Goal: Task Accomplishment & Management: Manage account settings

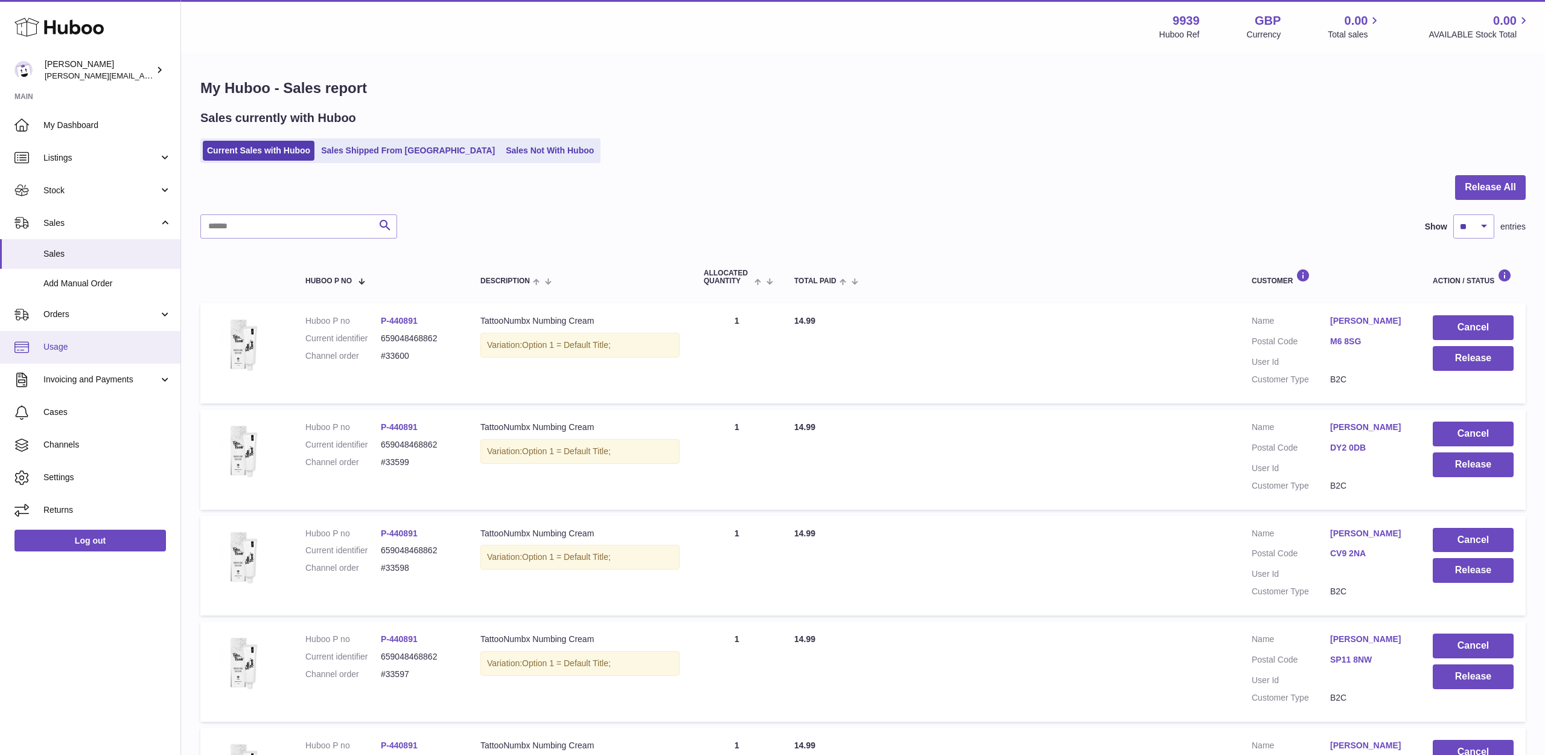
click at [71, 341] on span "Usage" at bounding box center [107, 346] width 128 height 11
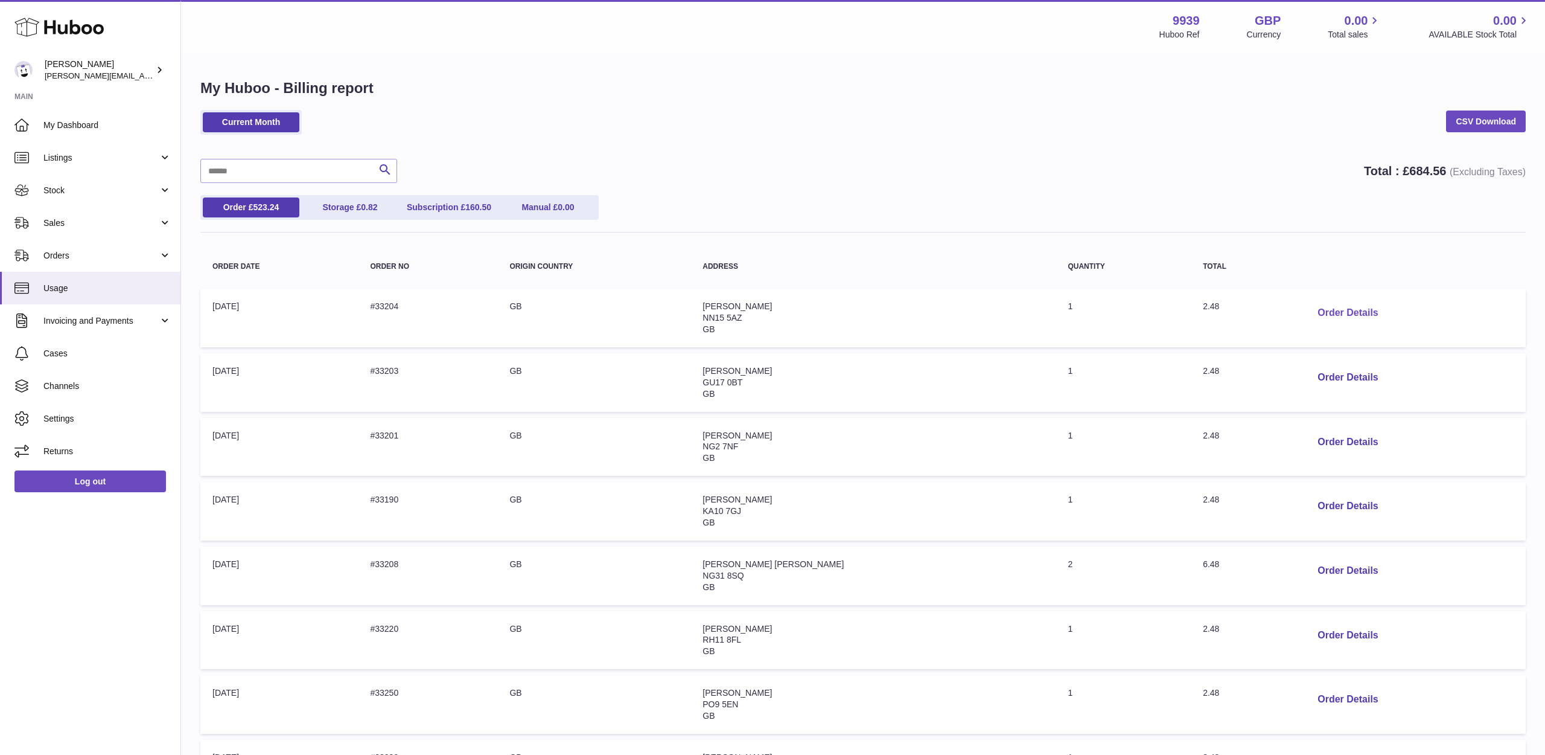
click at [1315, 314] on button "Order Details" at bounding box center [1348, 313] width 80 height 25
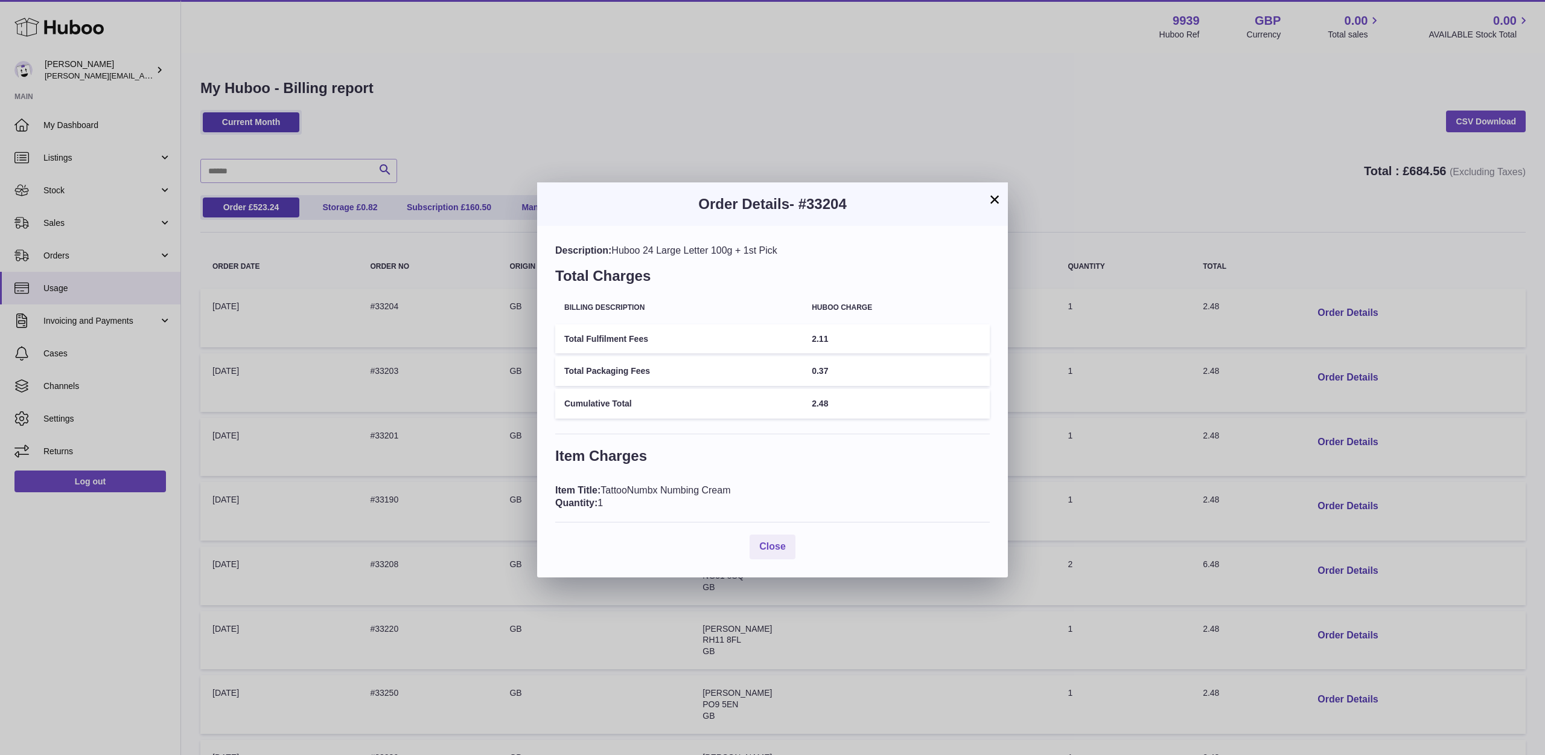
click at [993, 202] on button "×" at bounding box center [995, 199] width 14 height 14
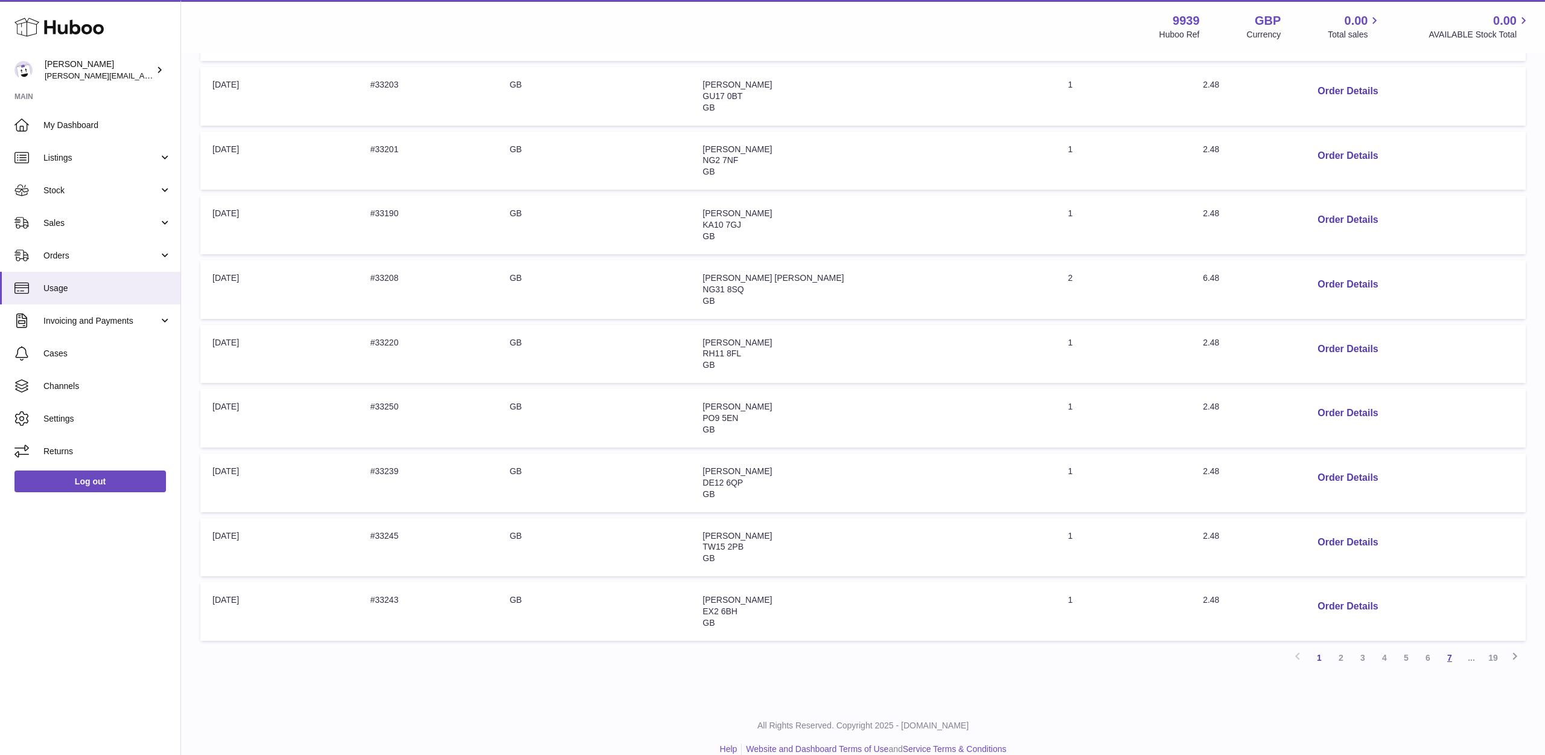
scroll to position [286, 0]
click at [1449, 647] on link "7" at bounding box center [1450, 658] width 22 height 22
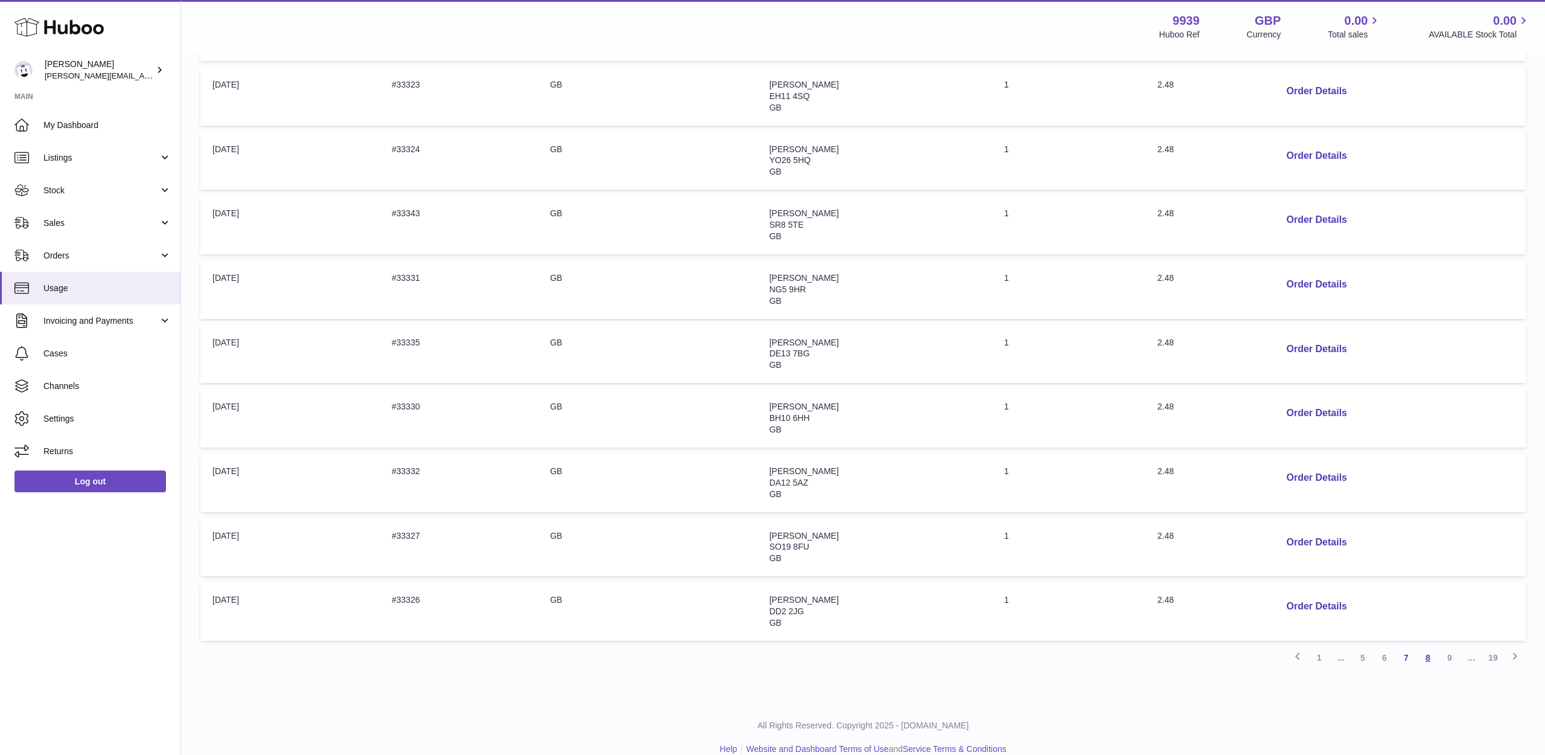
scroll to position [286, 0]
click at [1431, 647] on link "8" at bounding box center [1428, 658] width 22 height 22
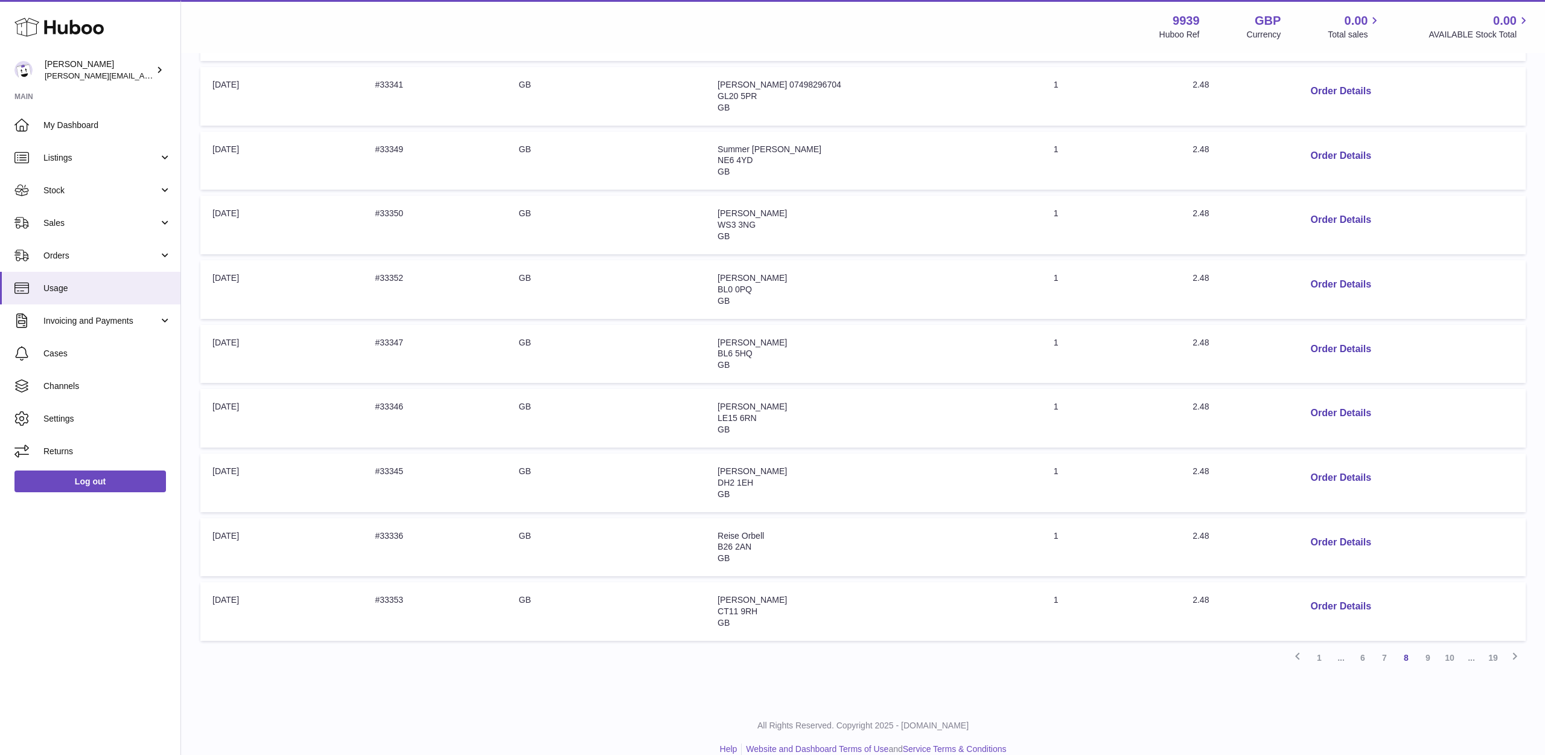
scroll to position [286, 0]
click at [1444, 647] on link "10" at bounding box center [1450, 658] width 22 height 22
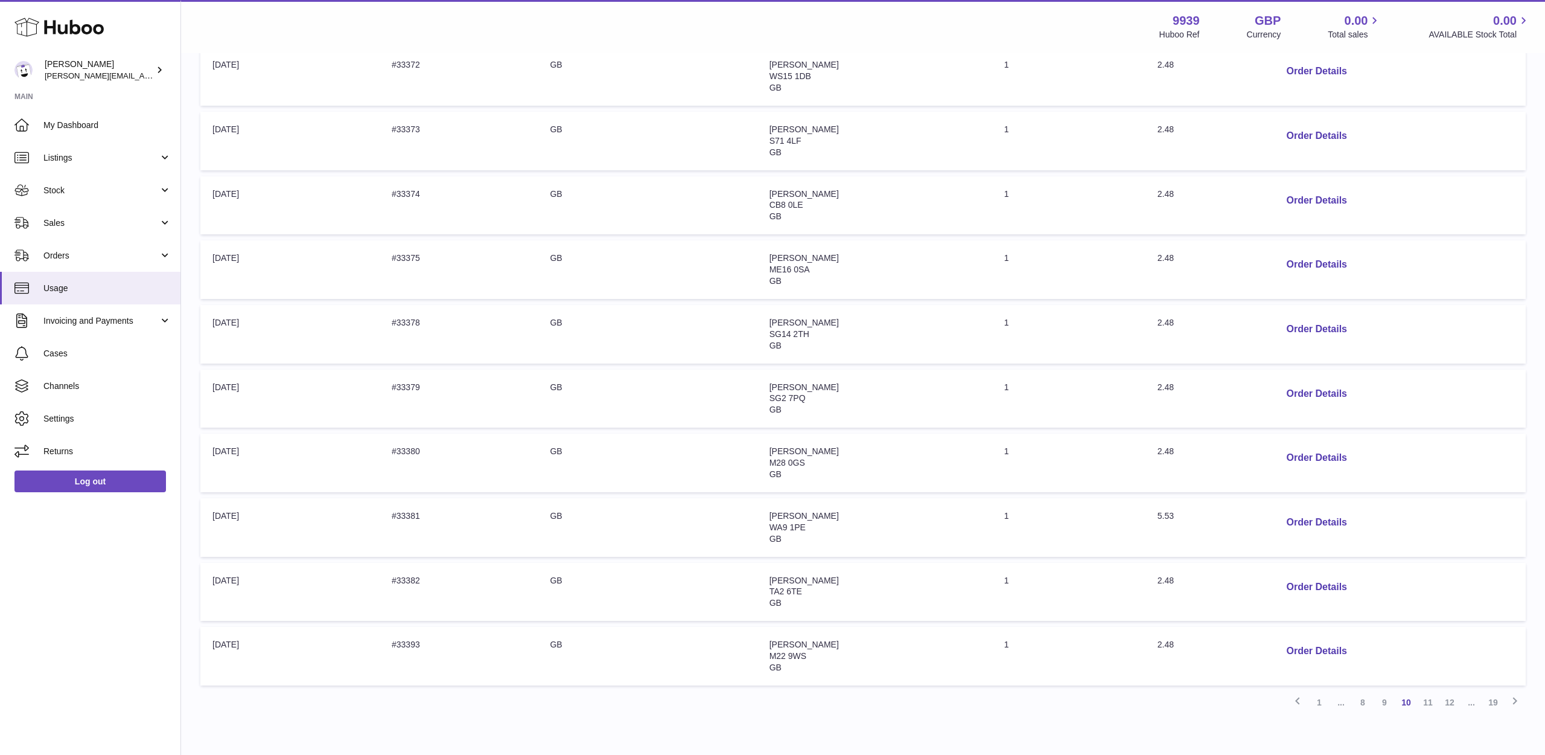
scroll to position [286, 0]
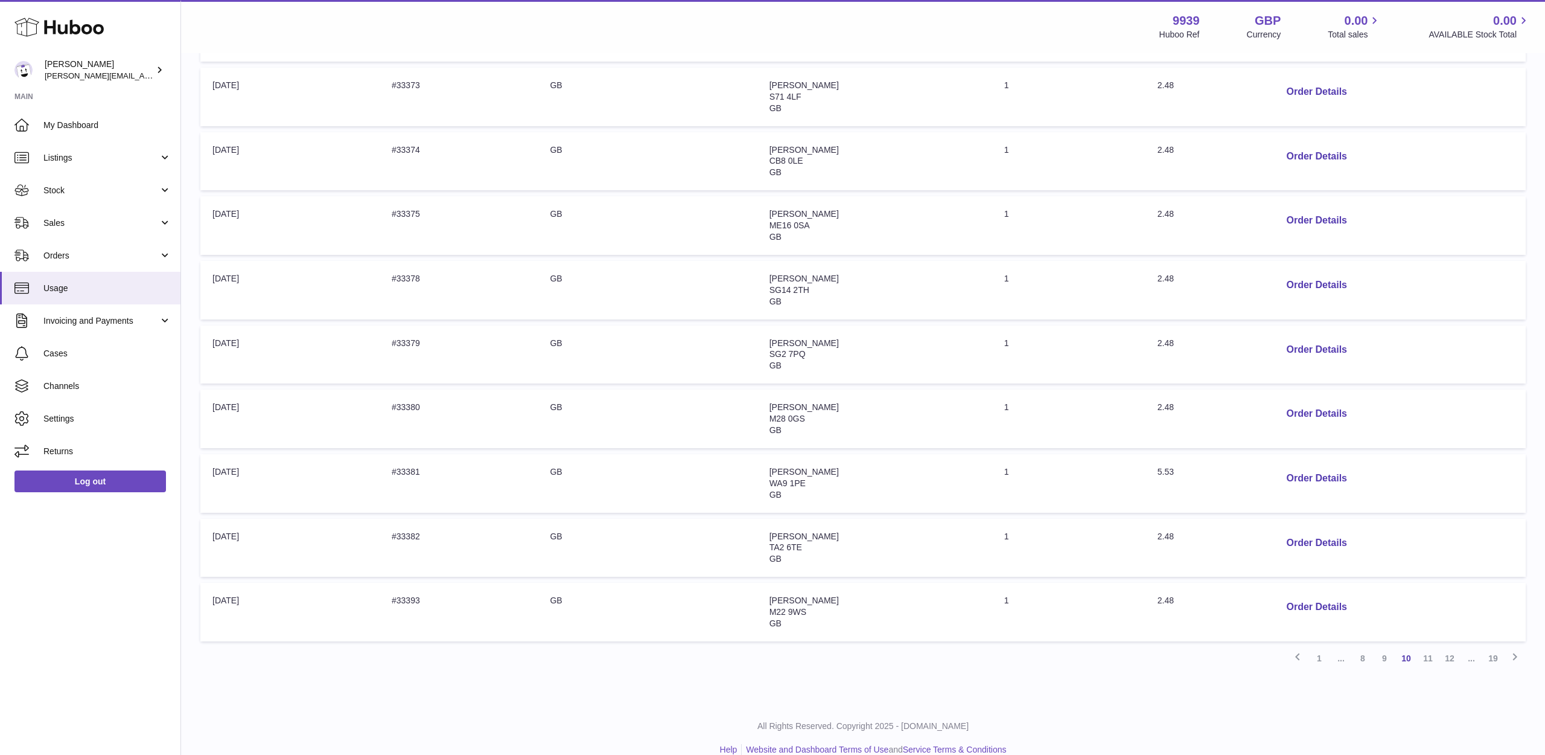
click at [1455, 647] on link "12" at bounding box center [1450, 658] width 22 height 22
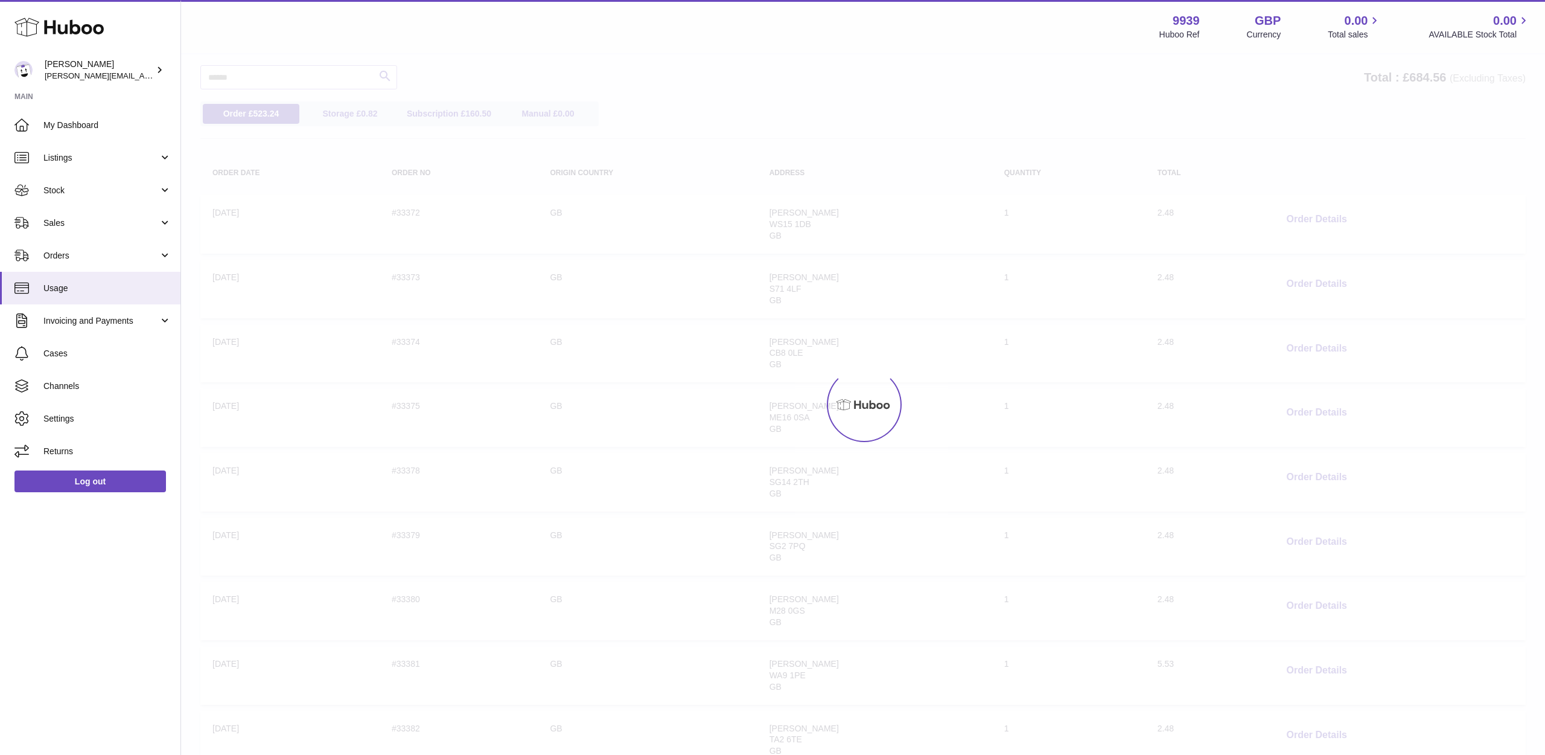
scroll to position [54, 0]
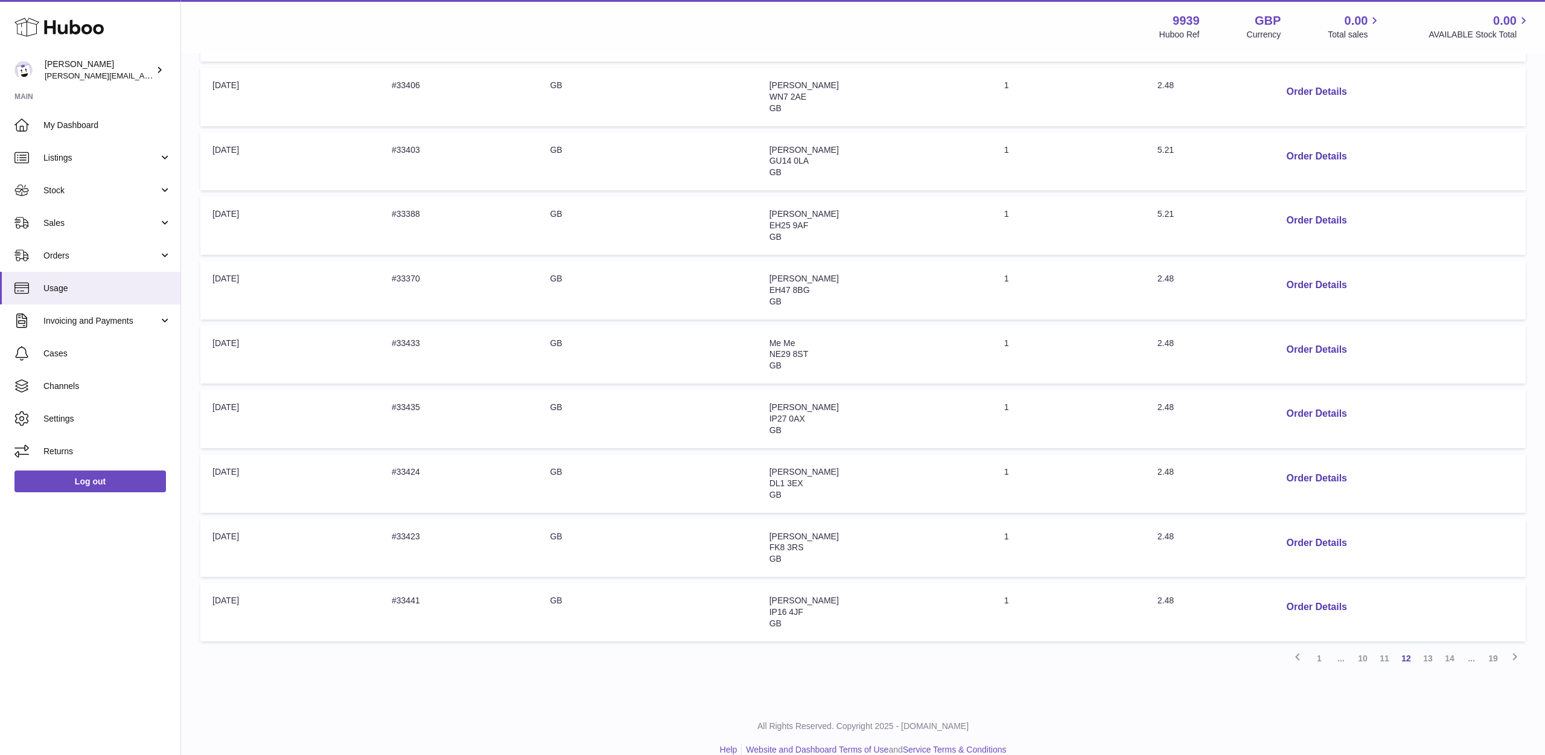
click at [1433, 647] on link "13" at bounding box center [1428, 658] width 22 height 22
click at [1436, 647] on link "14" at bounding box center [1428, 658] width 22 height 22
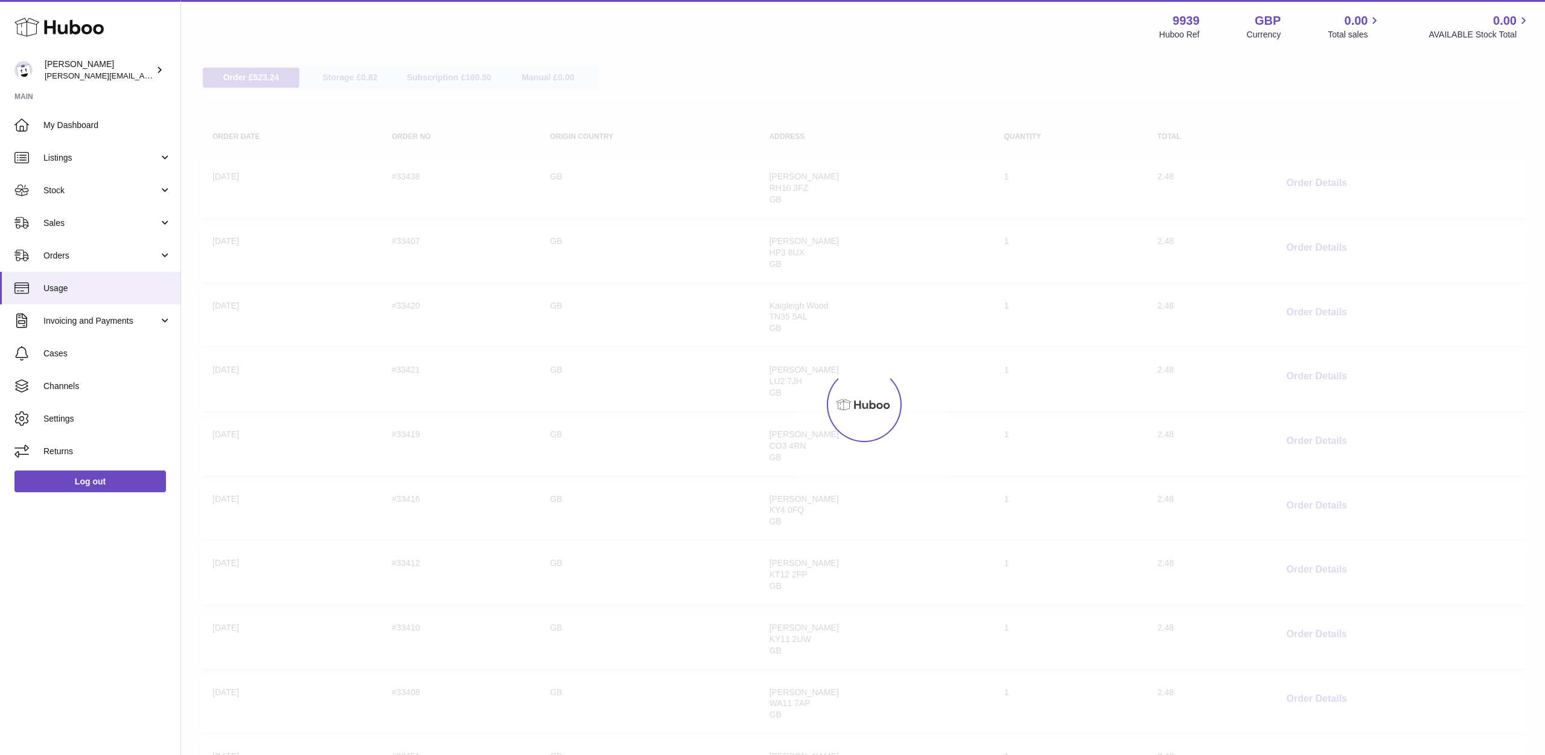
scroll to position [54, 0]
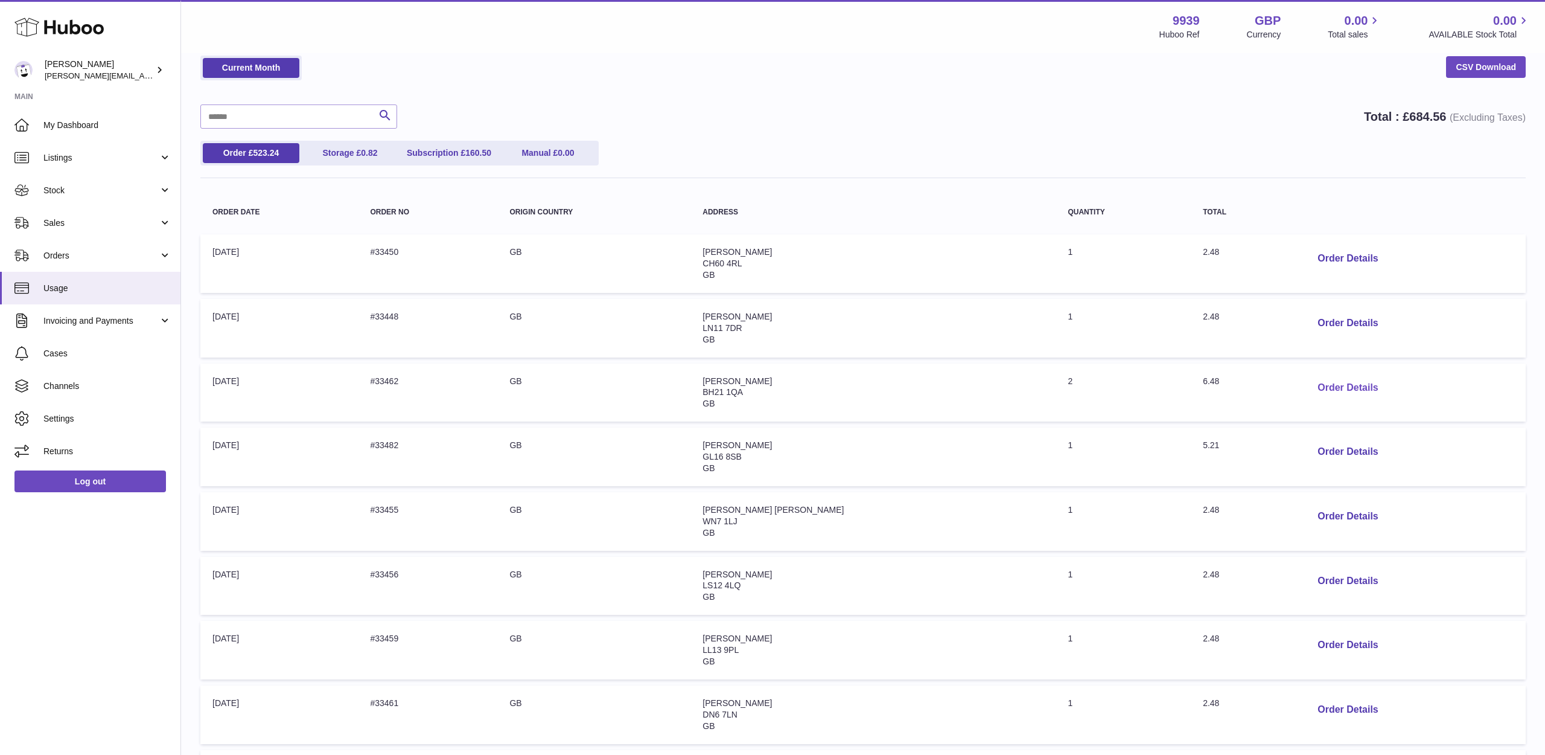
click at [1308, 380] on button "Order Details" at bounding box center [1348, 387] width 80 height 25
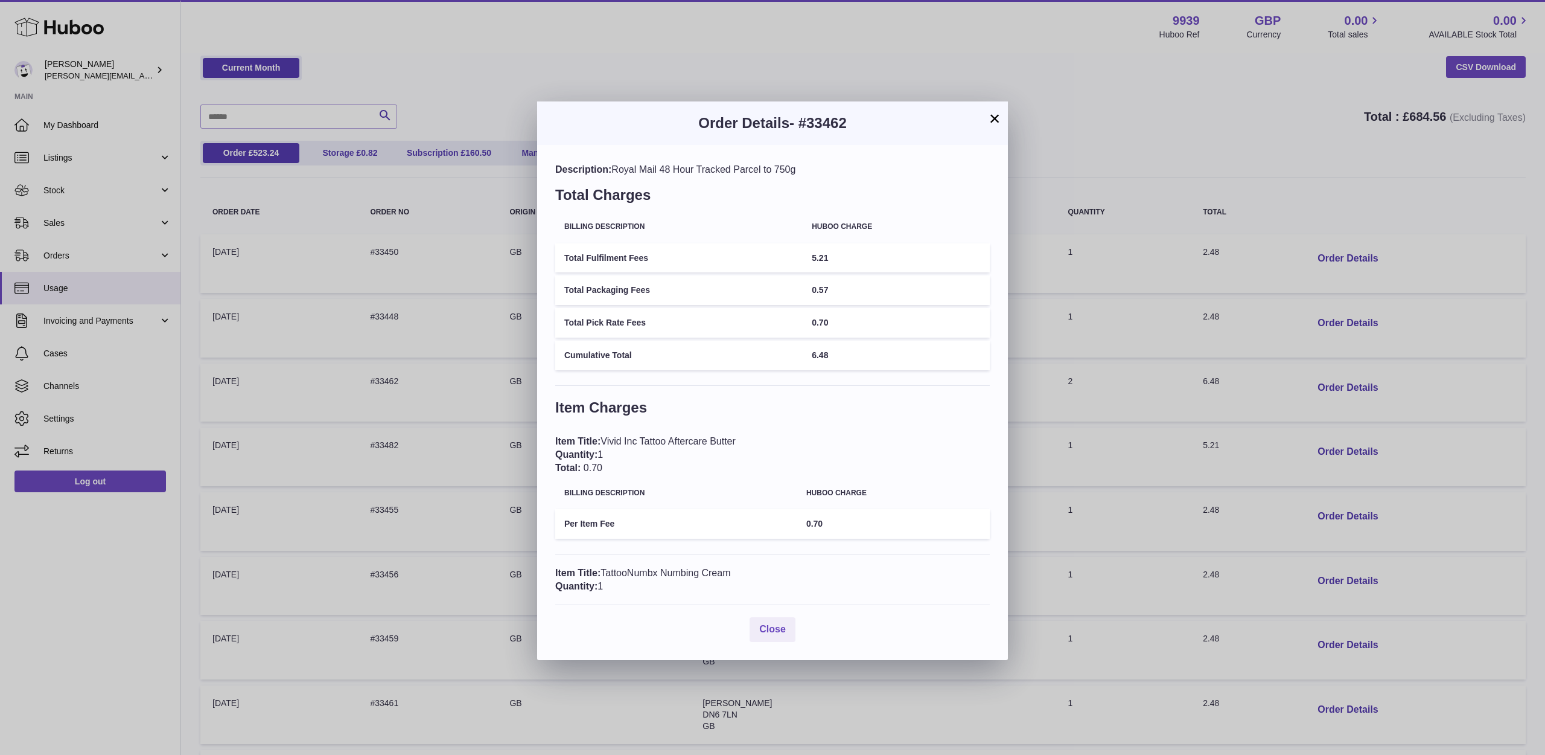
drag, startPoint x: 773, startPoint y: 631, endPoint x: 787, endPoint y: 633, distance: 14.6
click at [773, 631] on button "Close" at bounding box center [773, 629] width 46 height 25
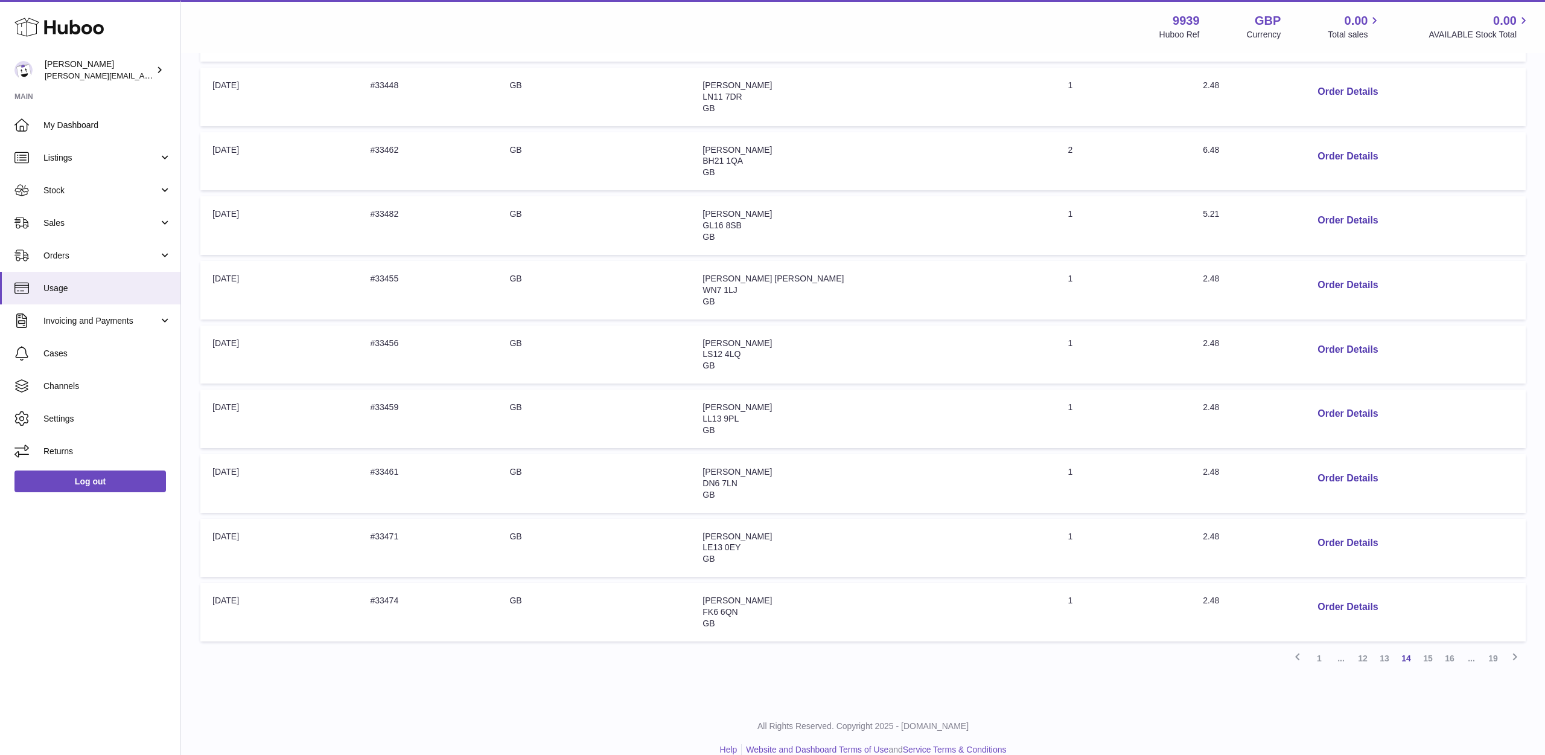
click at [1426, 647] on link "15" at bounding box center [1428, 658] width 22 height 22
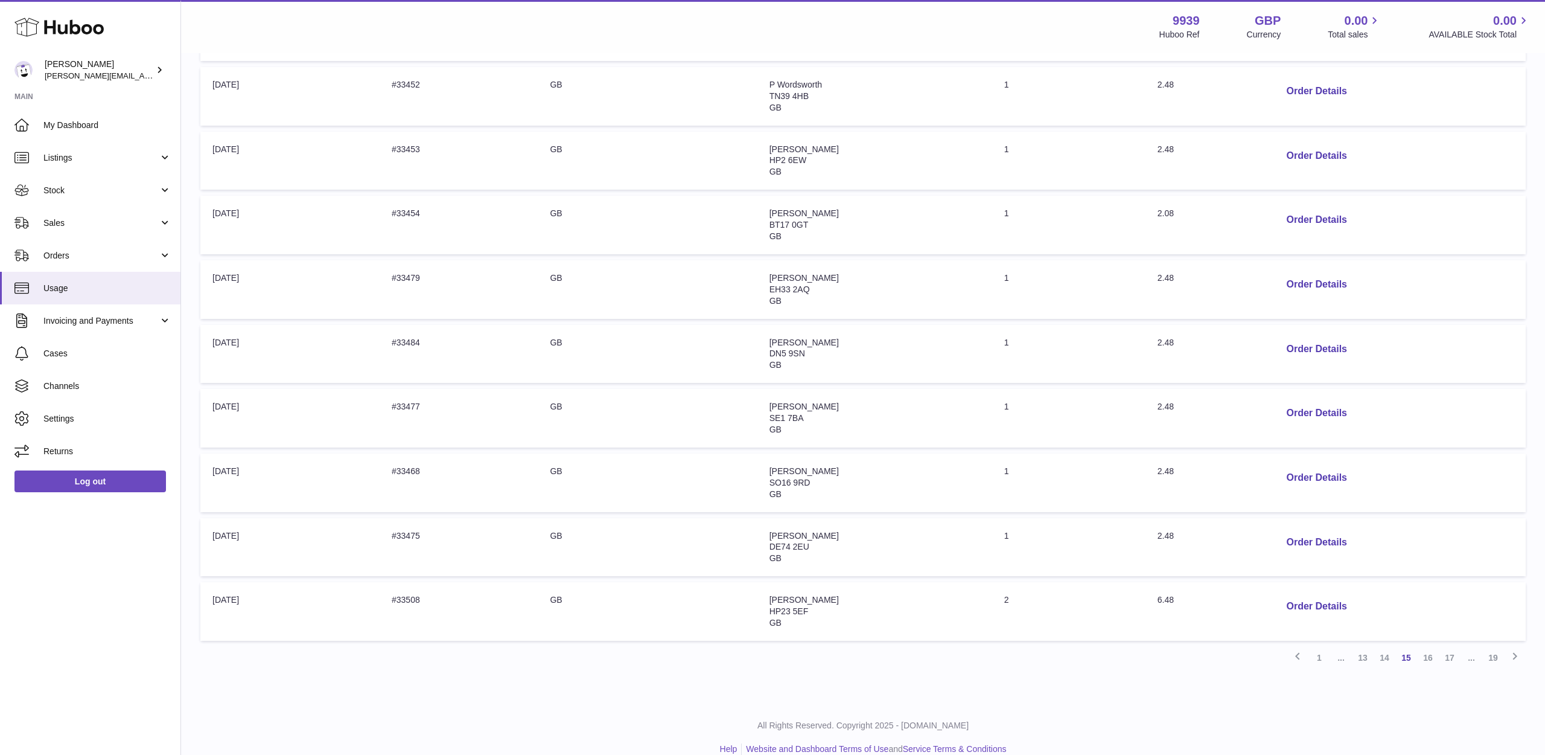
scroll to position [286, 0]
click at [1293, 595] on button "Order Details" at bounding box center [1317, 607] width 80 height 25
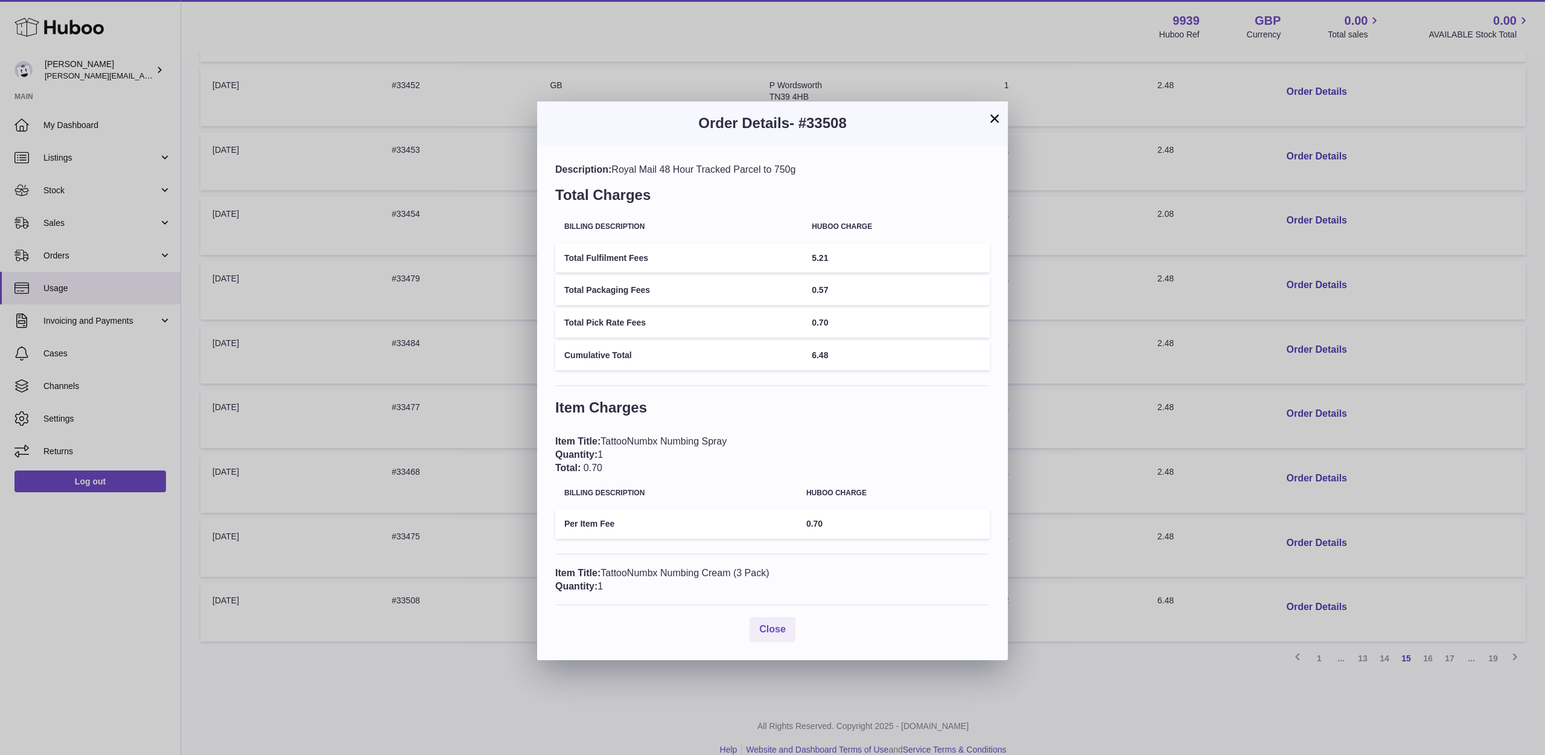
click at [780, 617] on button "Close" at bounding box center [773, 629] width 46 height 25
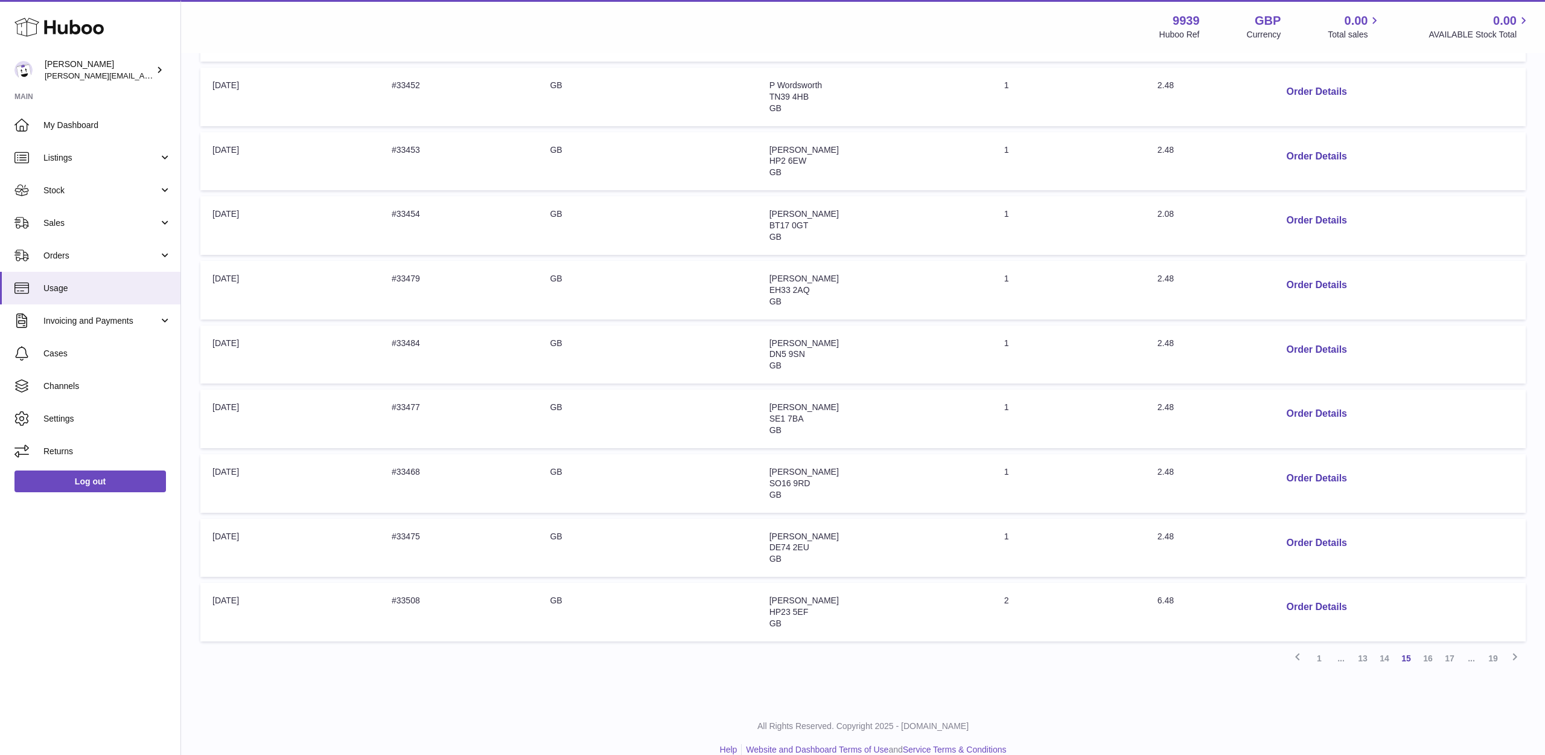
click at [1432, 647] on link "16" at bounding box center [1428, 658] width 22 height 22
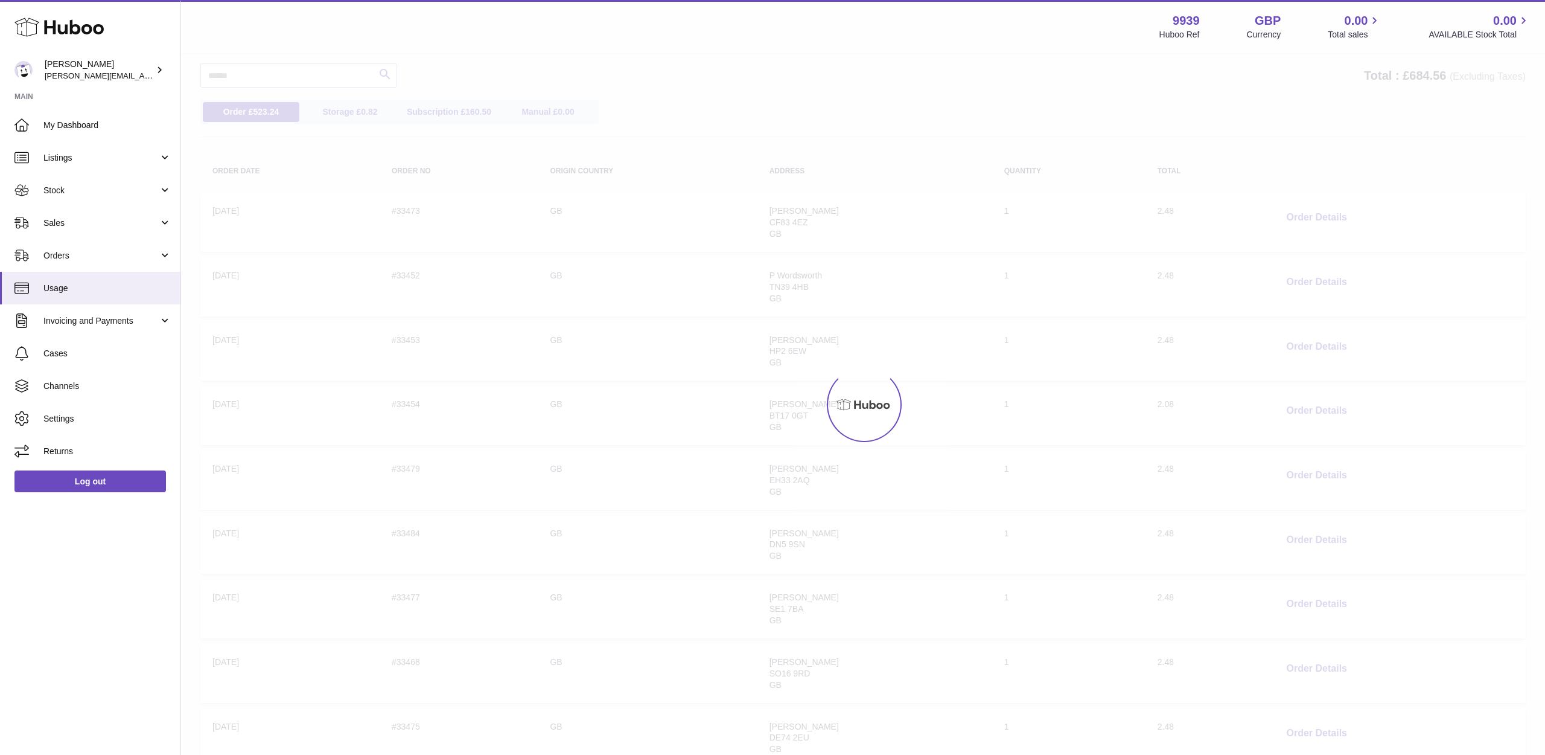
scroll to position [54, 0]
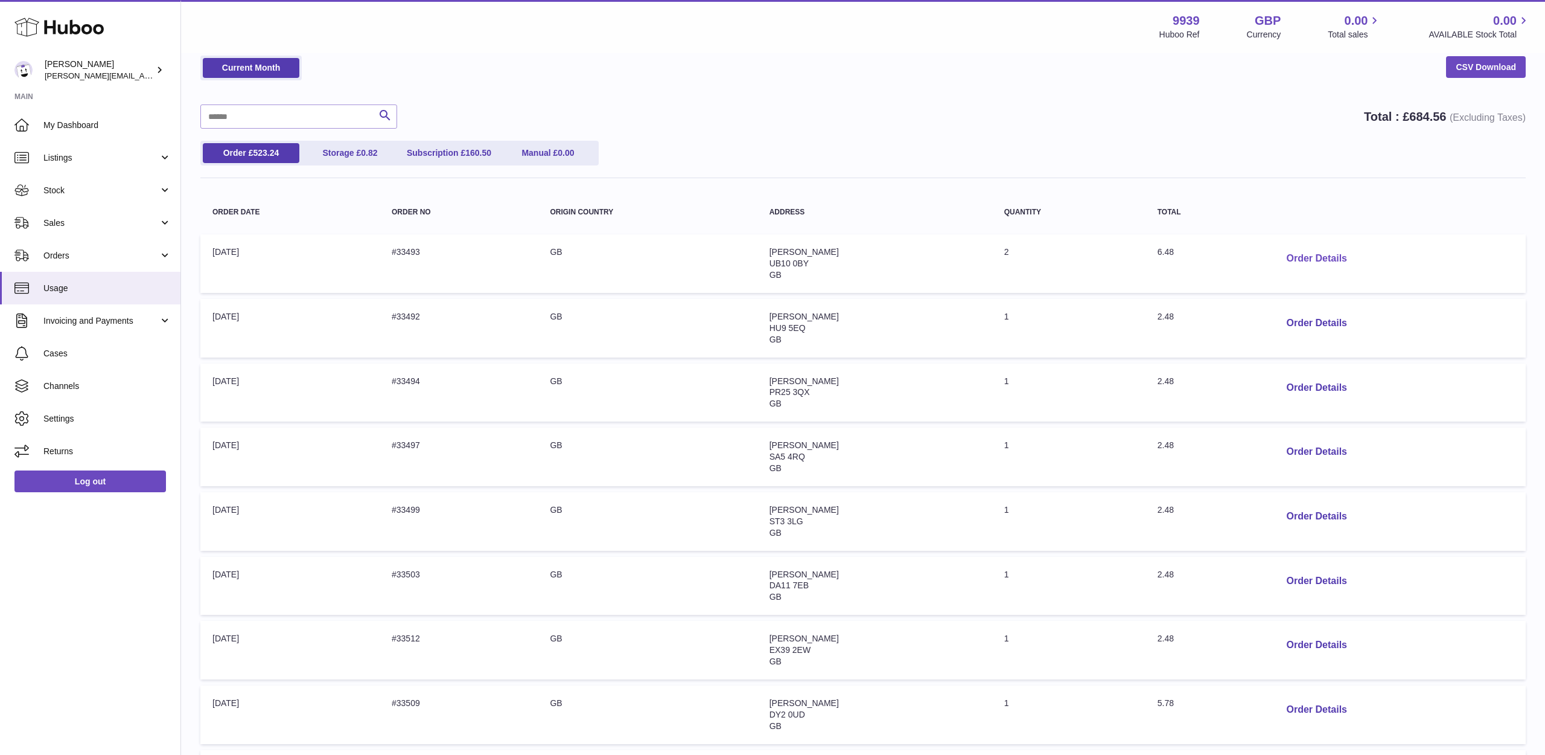
click at [1310, 257] on button "Order Details" at bounding box center [1317, 258] width 80 height 25
click at [1133, 254] on div at bounding box center [772, 377] width 1545 height 755
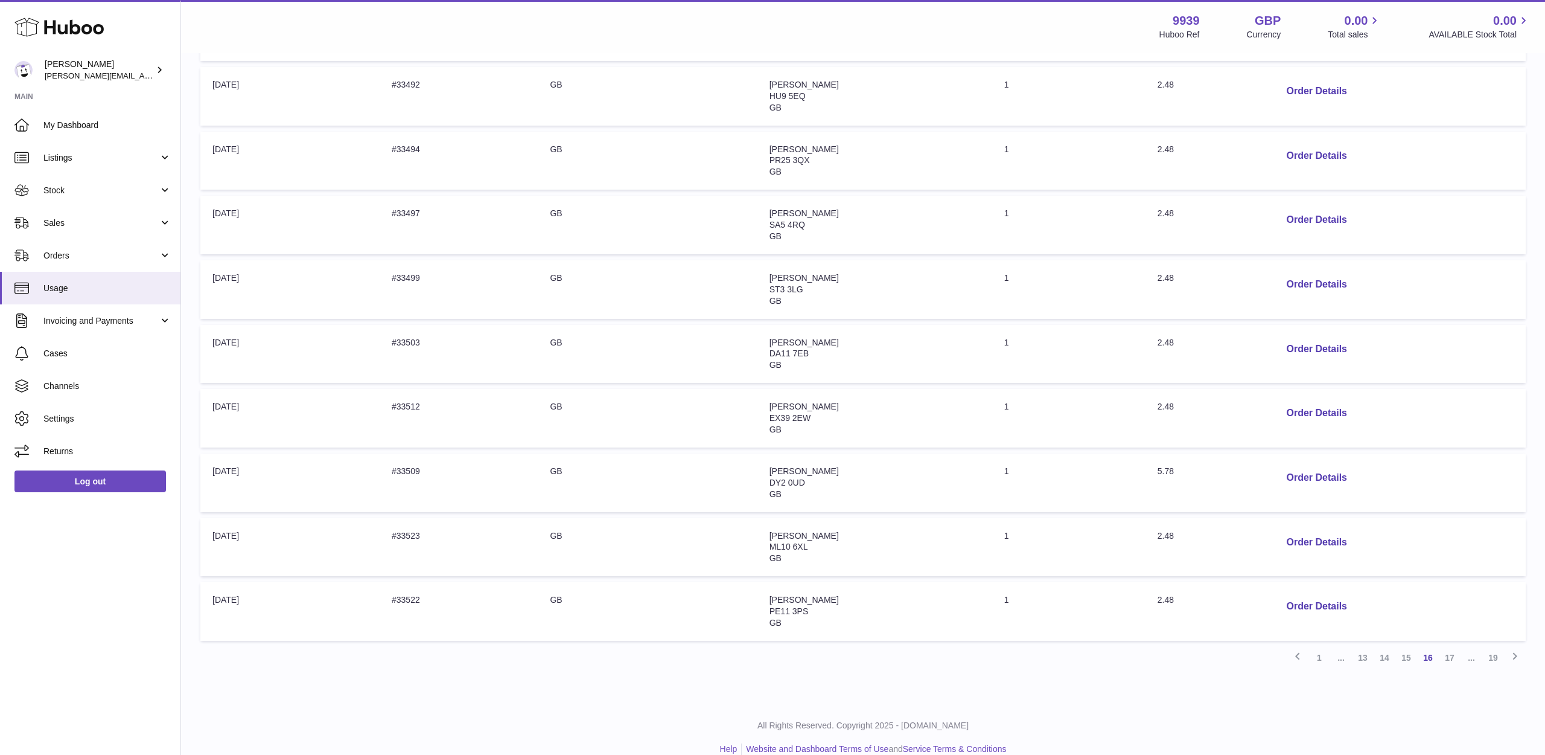
scroll to position [286, 0]
click at [1289, 401] on button "Order Details" at bounding box center [1317, 413] width 80 height 25
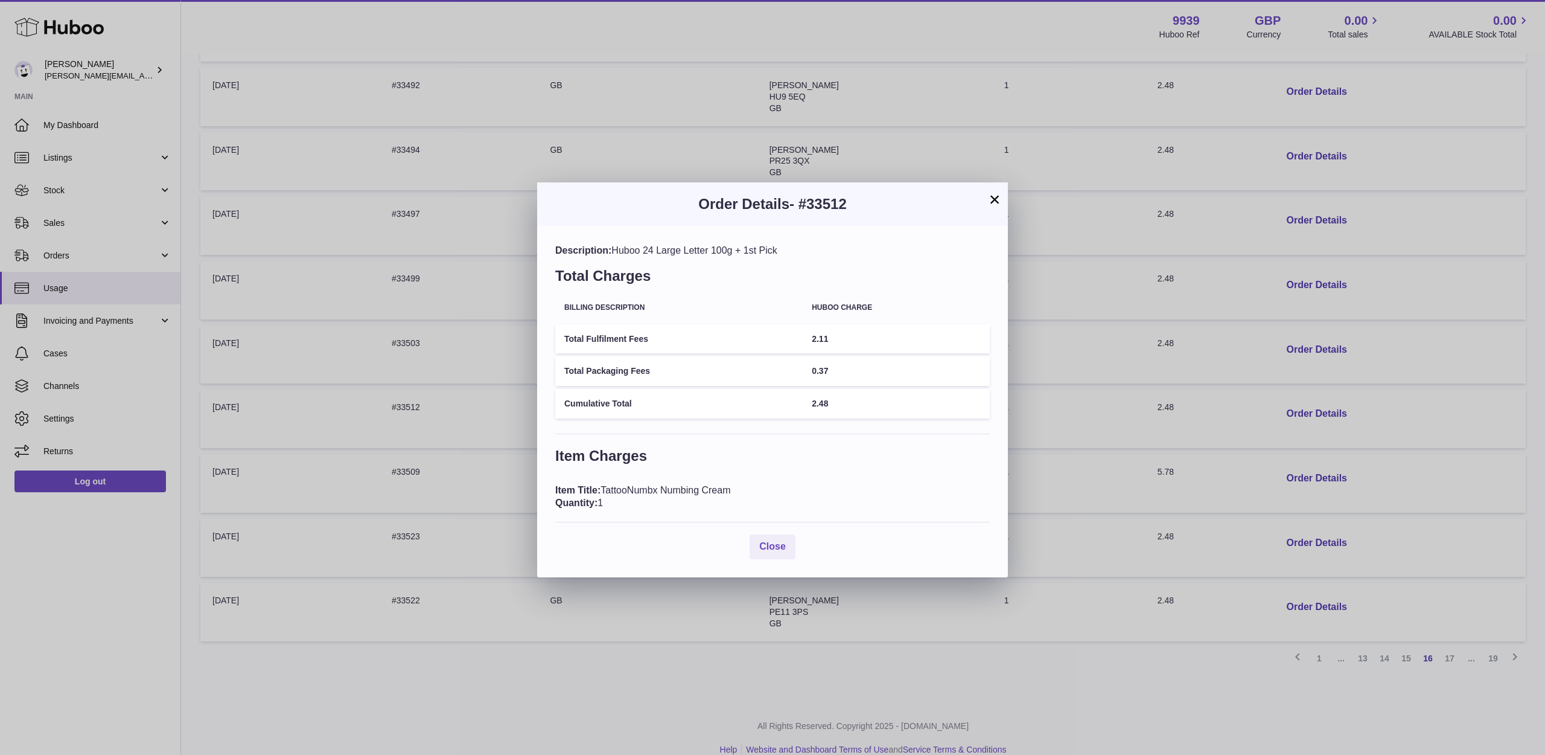
click at [996, 202] on button "×" at bounding box center [995, 199] width 14 height 14
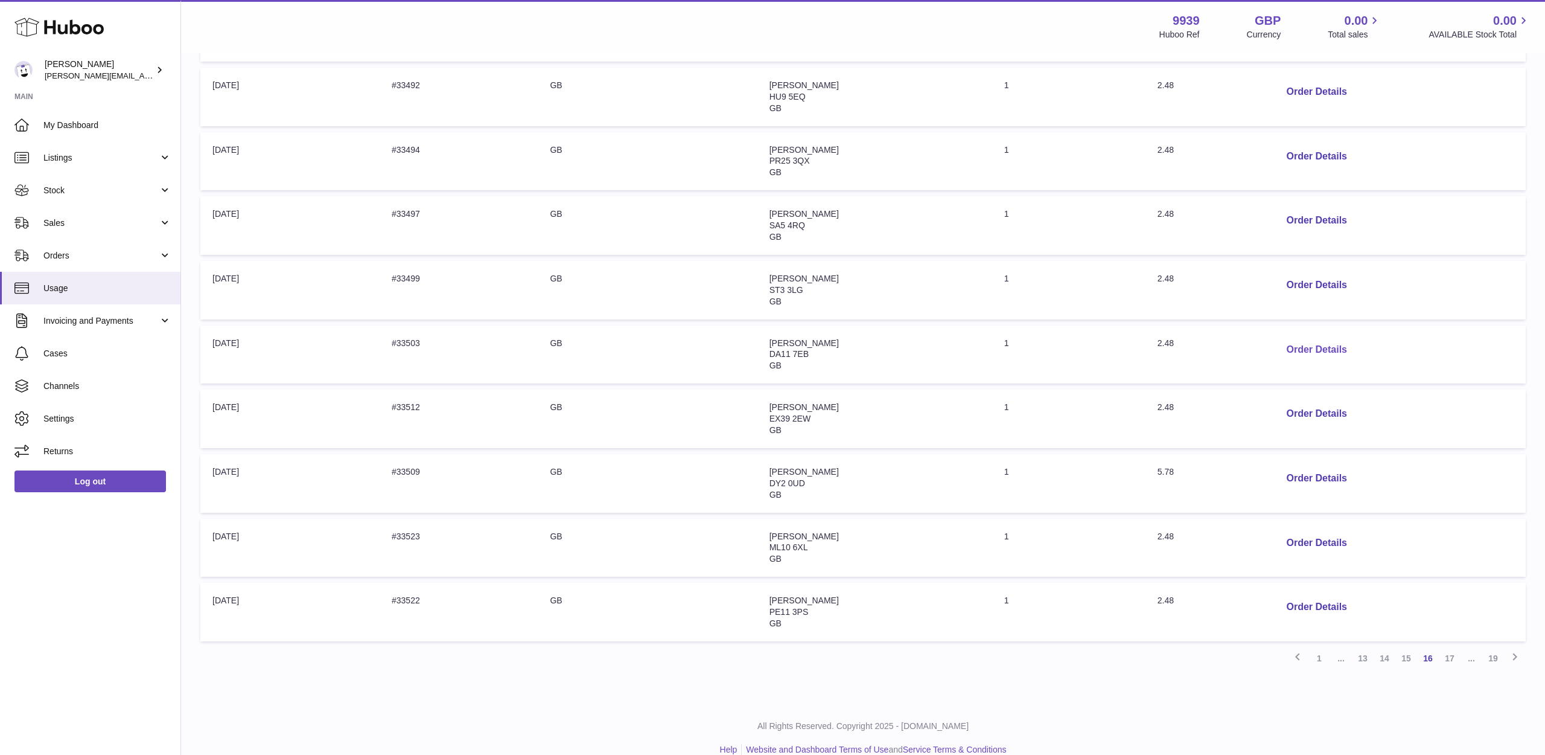
click at [1341, 342] on button "Order Details" at bounding box center [1317, 349] width 80 height 25
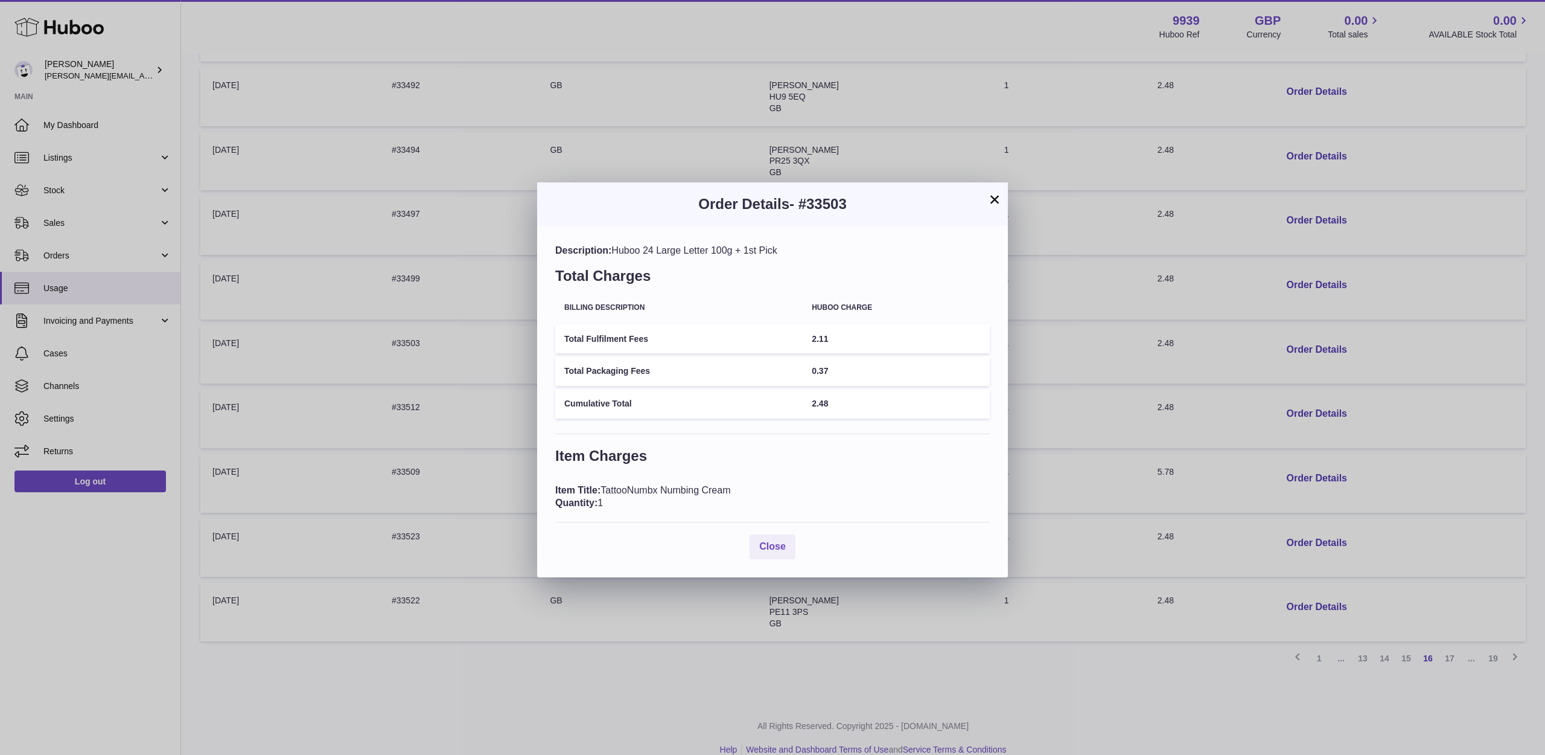
click at [997, 200] on button "×" at bounding box center [995, 199] width 14 height 14
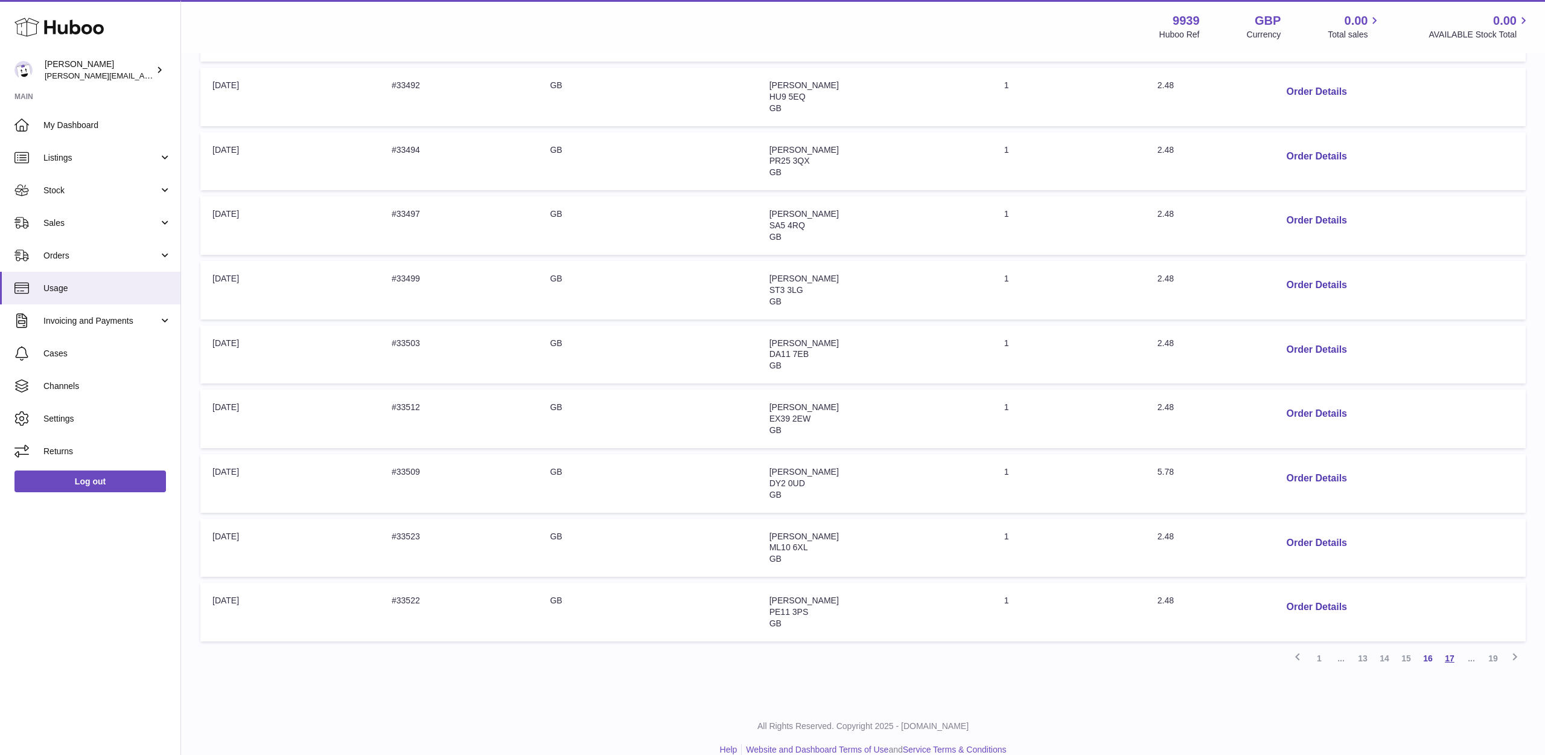
click at [1449, 647] on link "17" at bounding box center [1450, 658] width 22 height 22
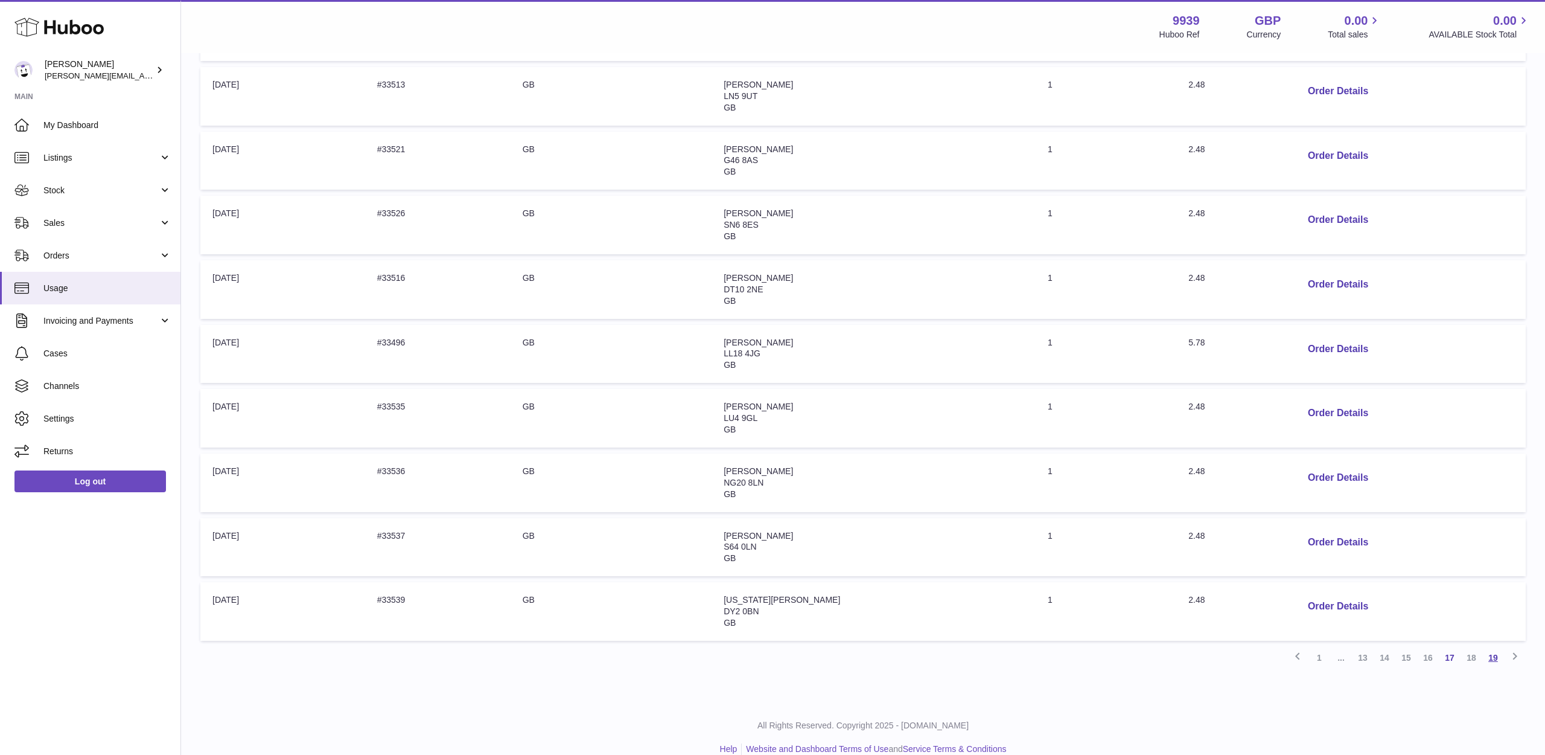
scroll to position [286, 0]
click at [1487, 647] on link "19" at bounding box center [1494, 658] width 22 height 22
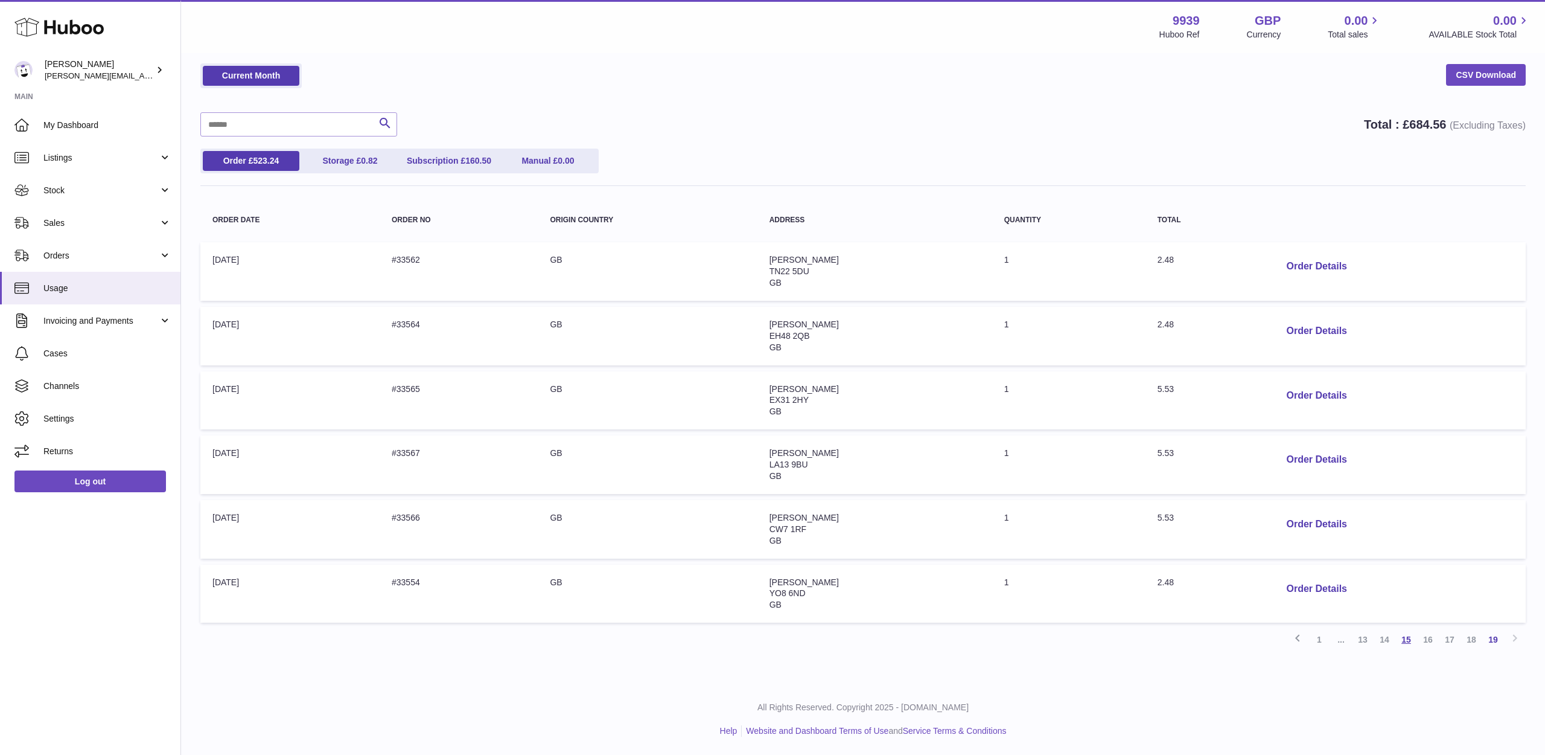
scroll to position [34, 0]
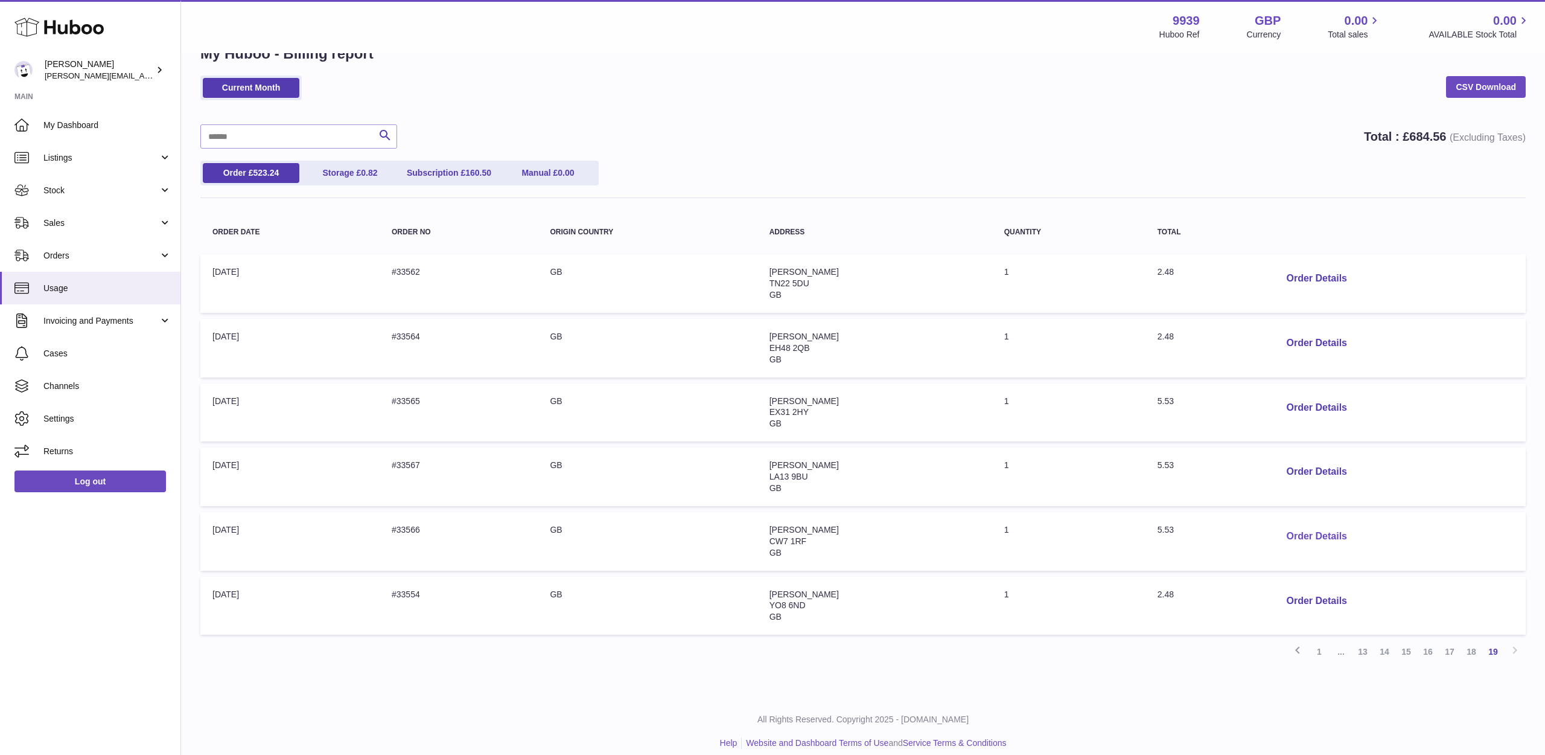
click at [1318, 532] on button "Order Details" at bounding box center [1317, 536] width 80 height 25
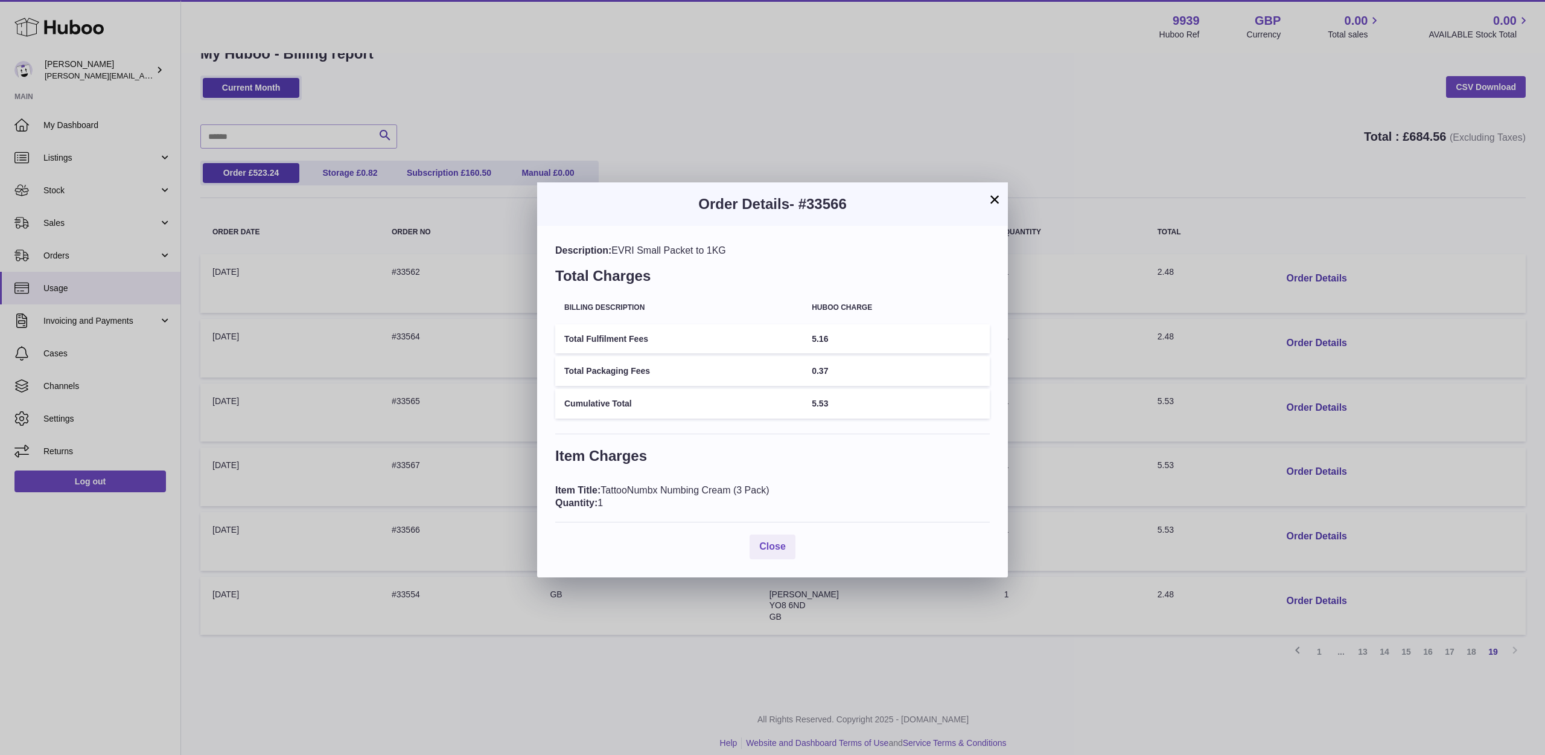
click at [997, 206] on button "×" at bounding box center [995, 199] width 14 height 14
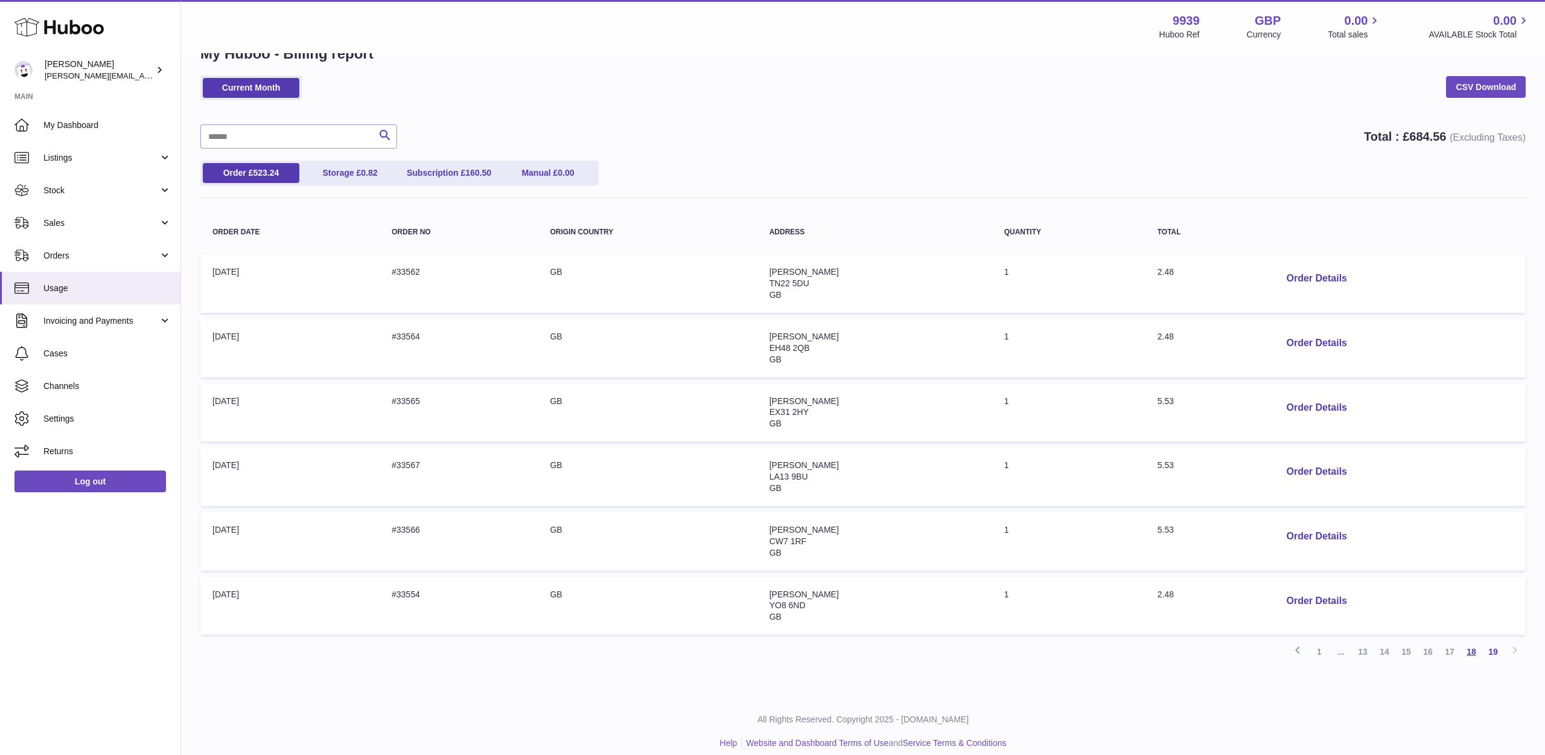
click at [1476, 644] on link "18" at bounding box center [1472, 651] width 22 height 22
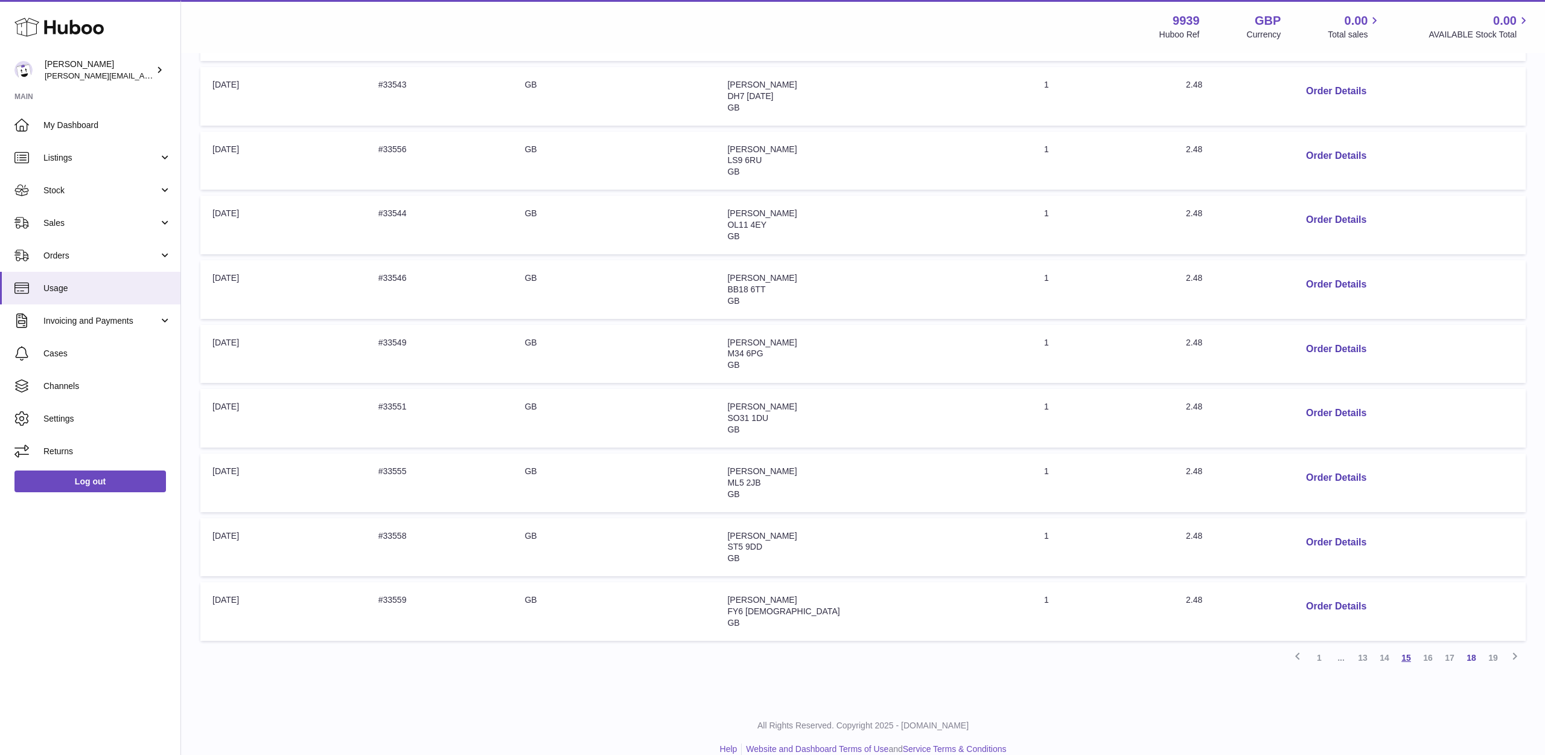
scroll to position [286, 0]
click at [1317, 647] on link "1" at bounding box center [1320, 658] width 22 height 22
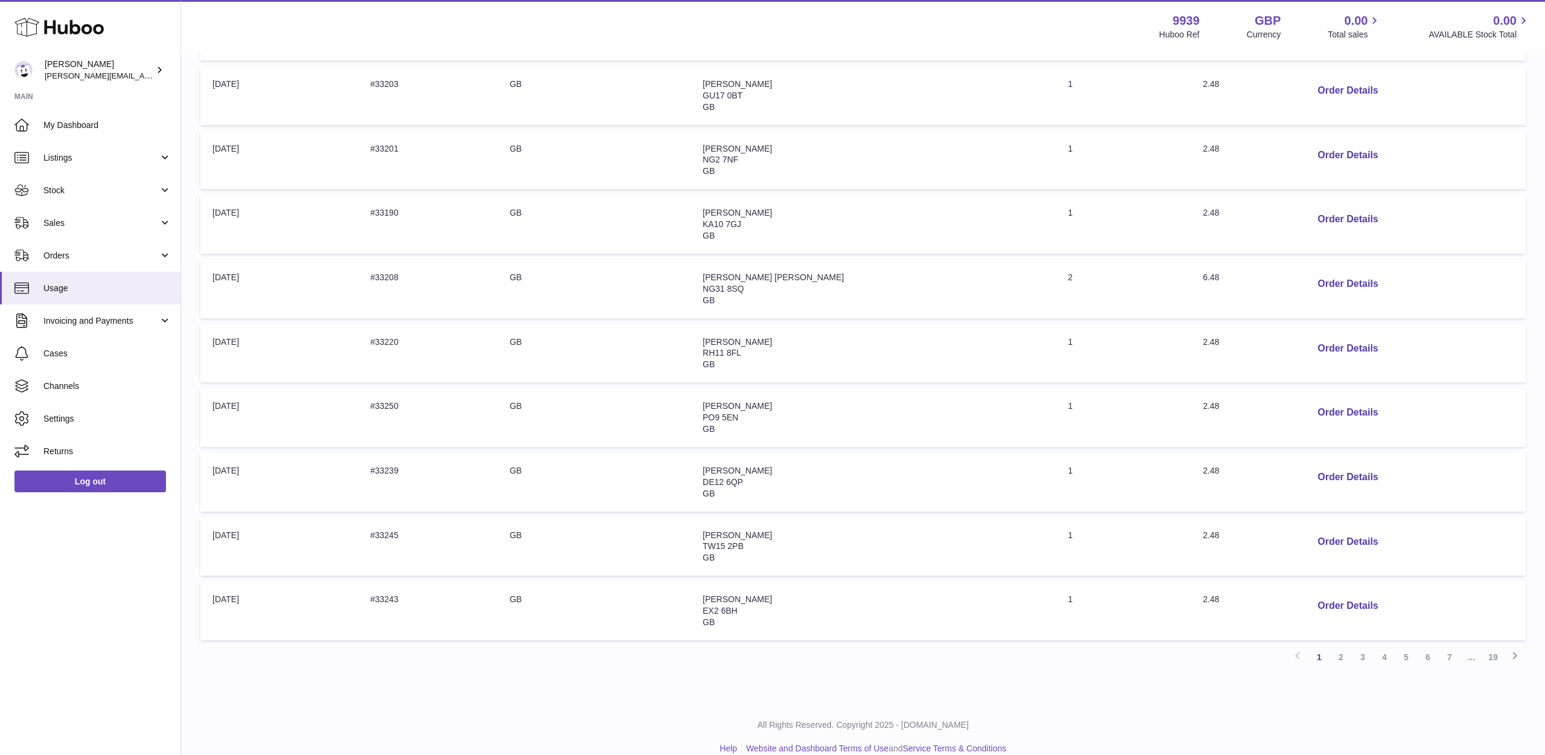
scroll to position [286, 0]
click at [1330, 278] on button "Order Details" at bounding box center [1348, 285] width 80 height 25
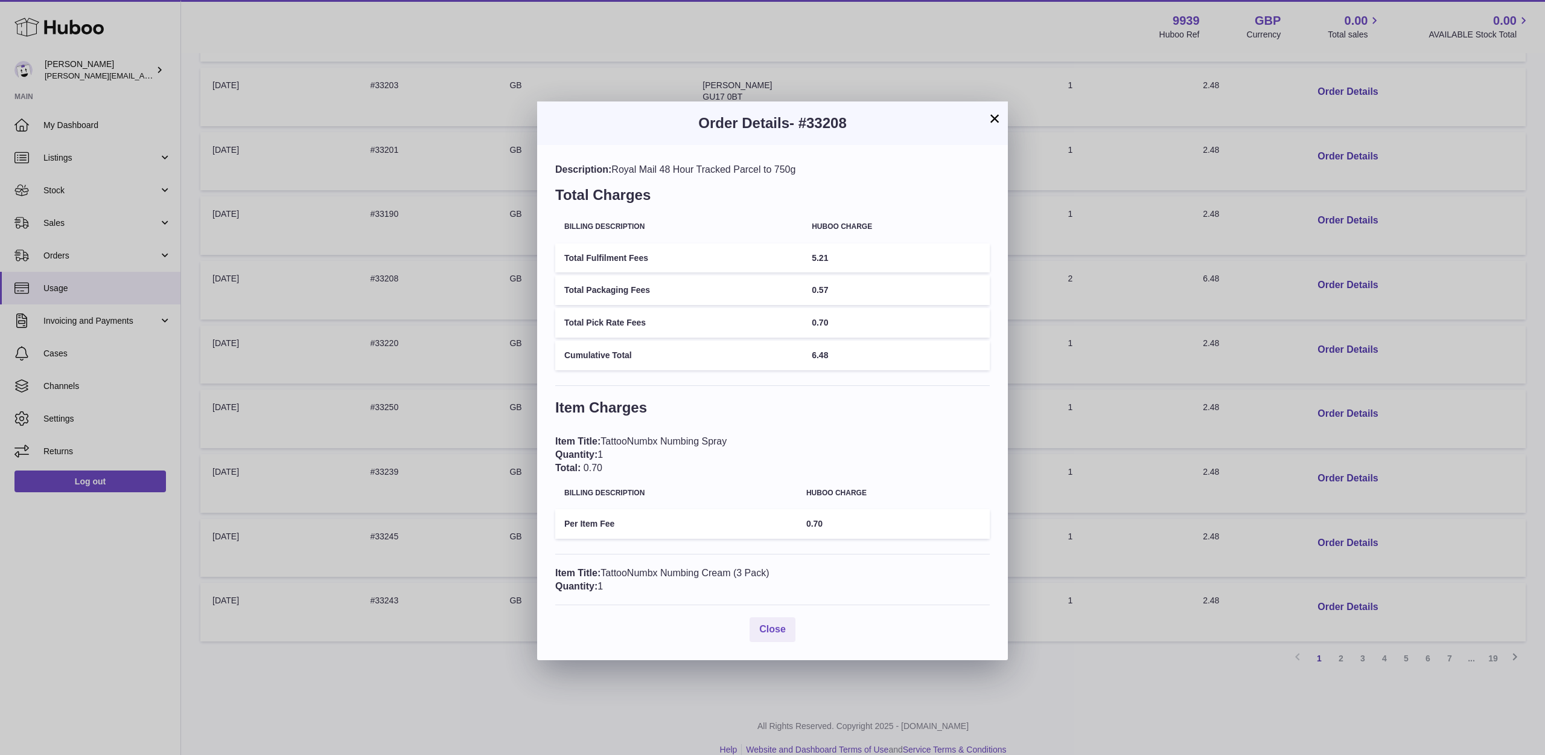
click at [998, 118] on button "×" at bounding box center [995, 118] width 14 height 14
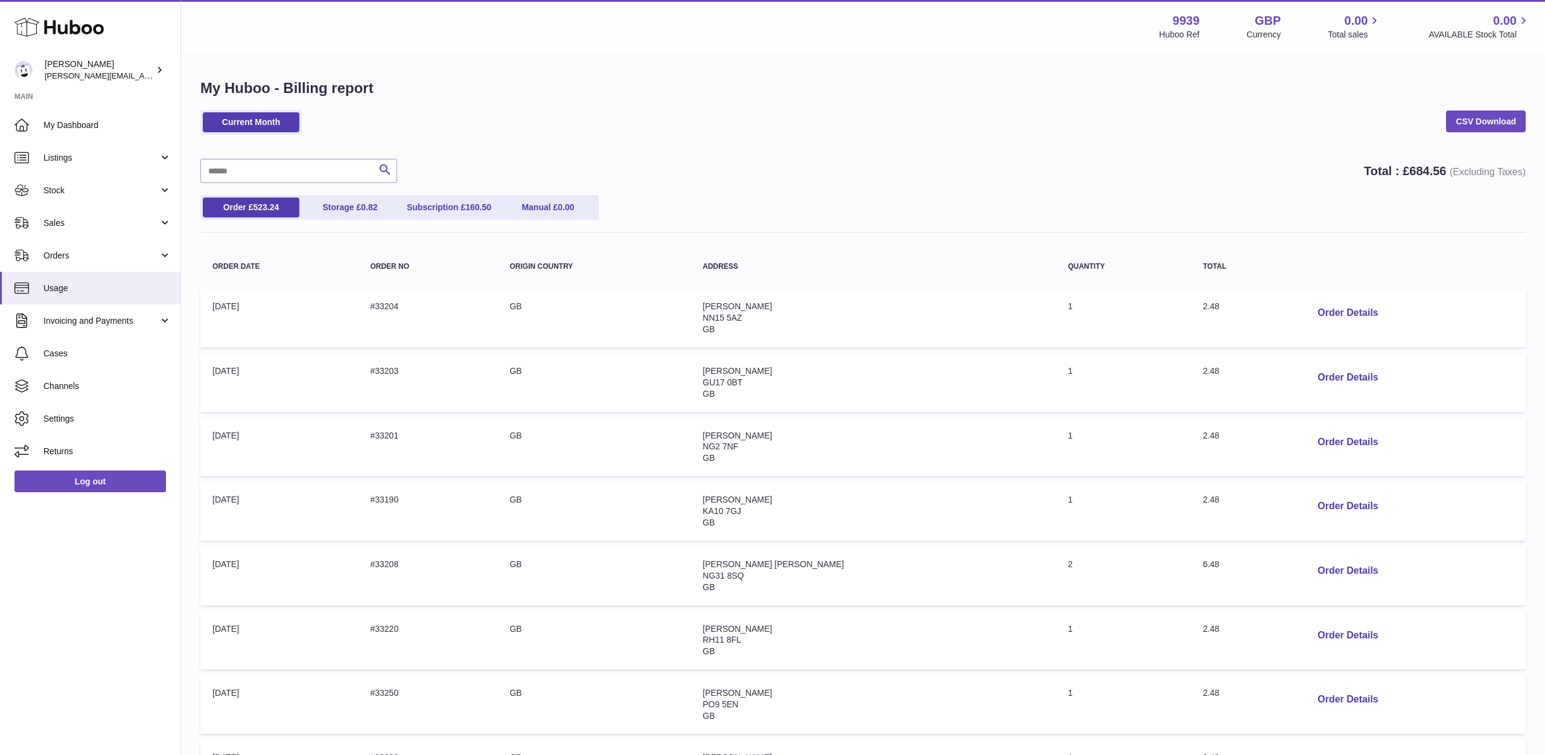
scroll to position [0, 0]
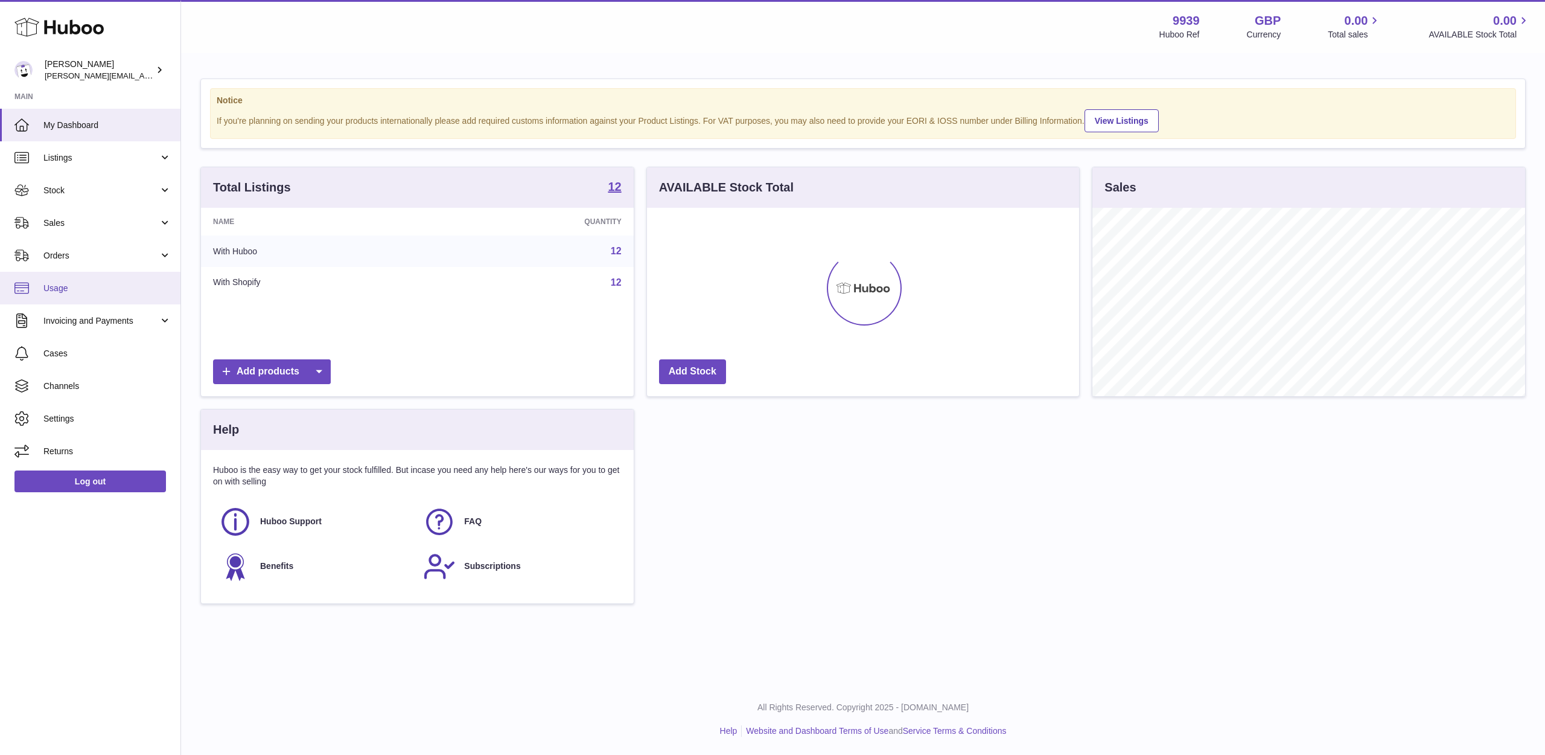
scroll to position [188, 432]
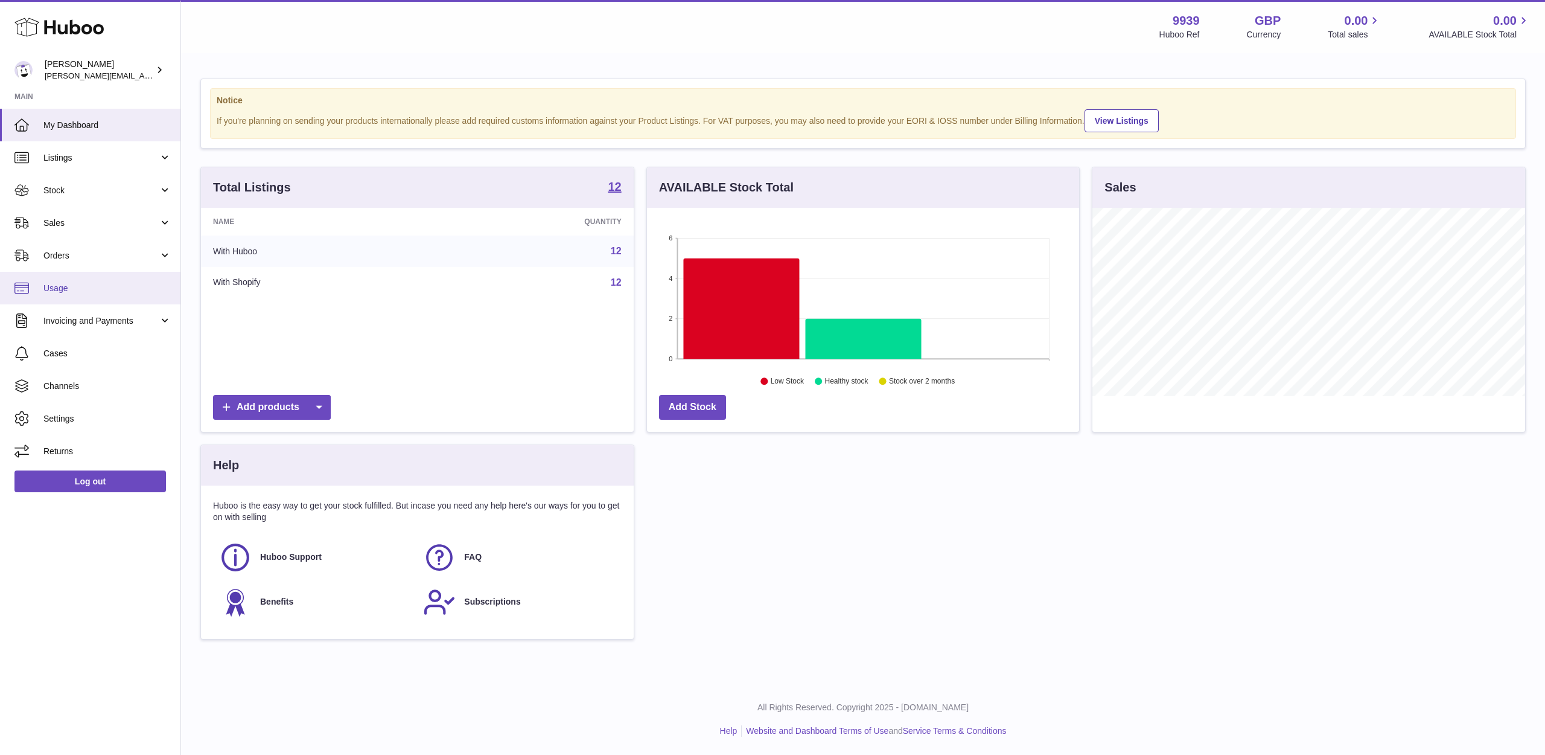
click at [71, 285] on span "Usage" at bounding box center [107, 287] width 128 height 11
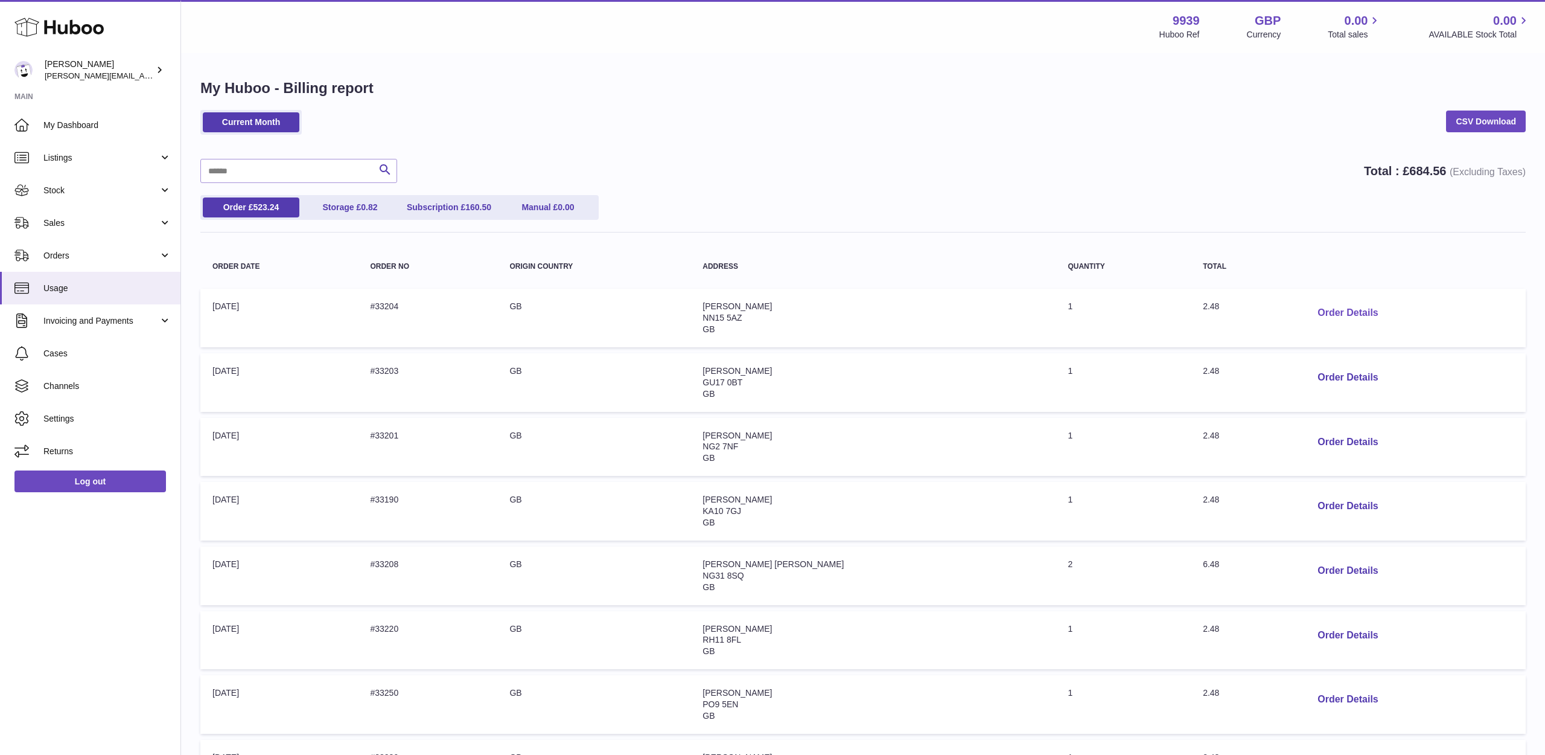
click at [1308, 313] on button "Order Details" at bounding box center [1348, 313] width 80 height 25
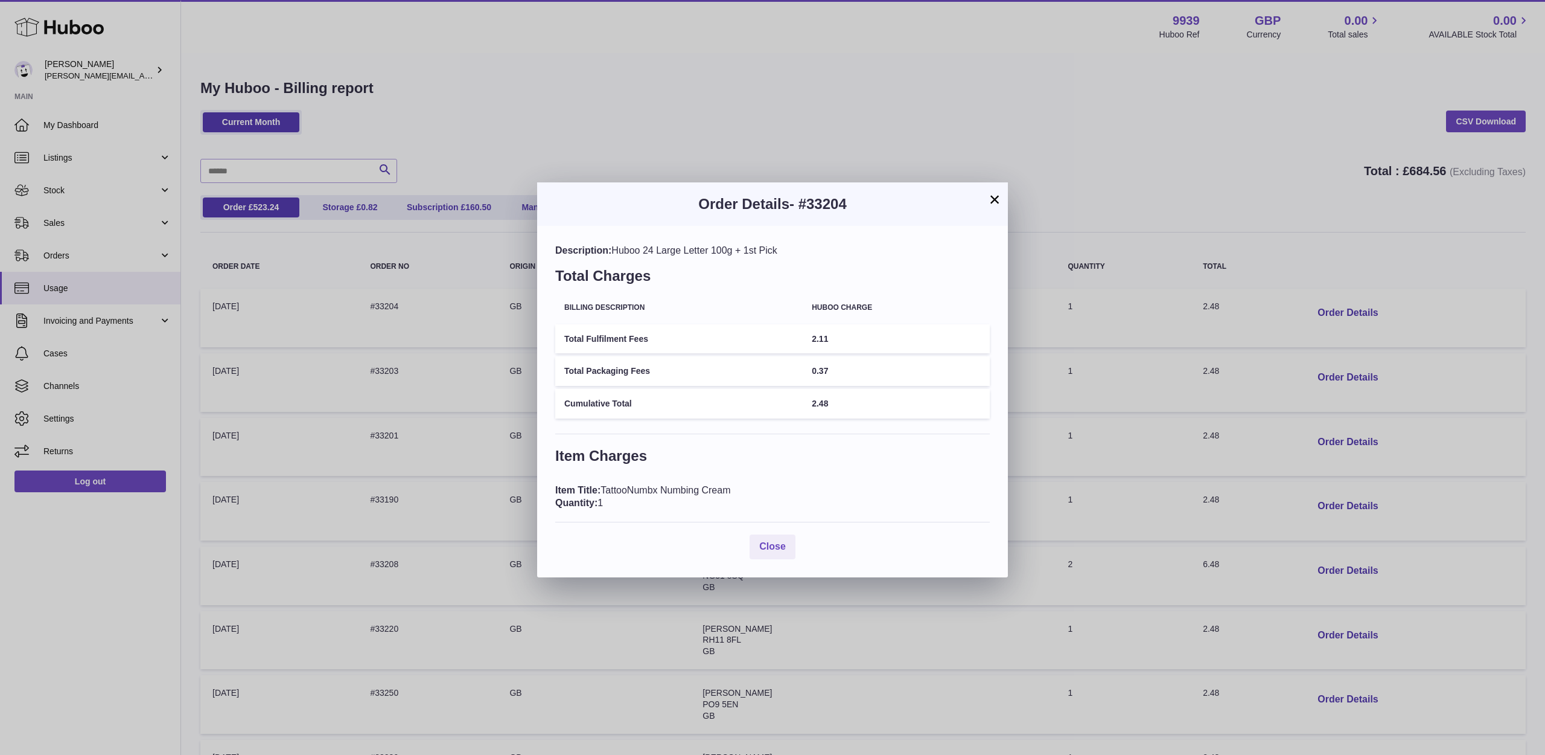
click at [995, 203] on button "×" at bounding box center [995, 199] width 14 height 14
